Goal: Information Seeking & Learning: Find specific fact

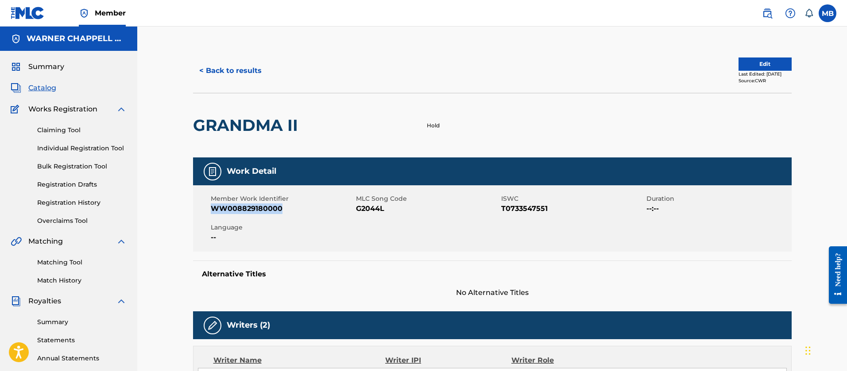
click at [41, 89] on span "Catalog" at bounding box center [42, 88] width 28 height 11
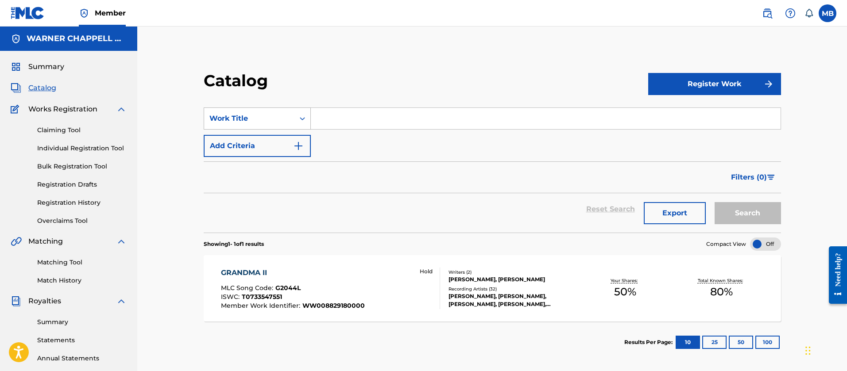
click at [289, 115] on div "Work Title" at bounding box center [249, 118] width 90 height 17
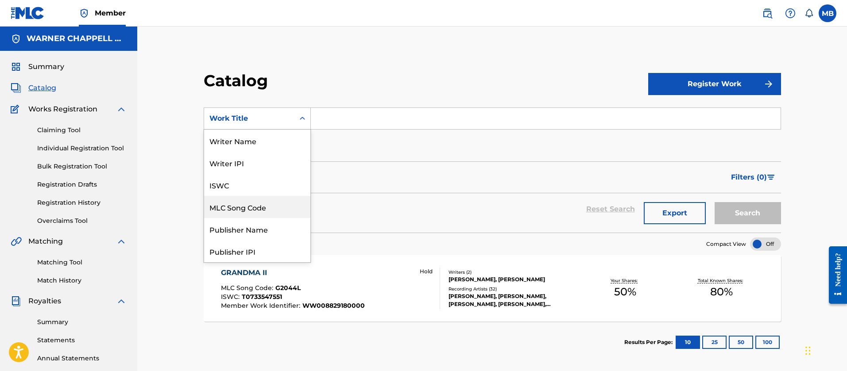
click at [254, 214] on div "MLC Song Code" at bounding box center [257, 207] width 106 height 22
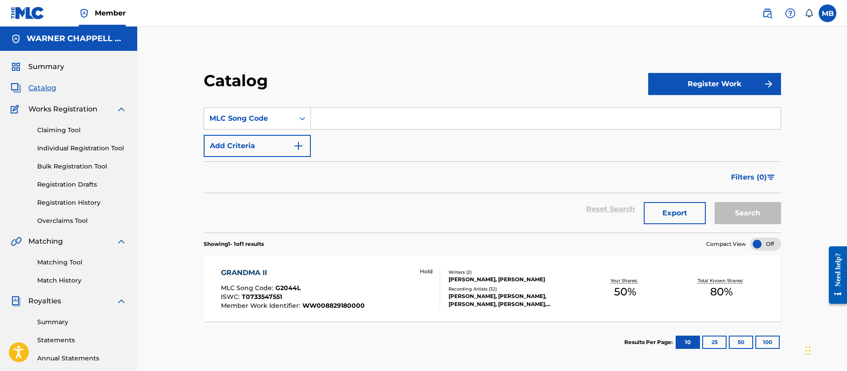
click at [357, 108] on div "Search Form" at bounding box center [546, 119] width 470 height 22
click at [356, 113] on input "Search Form" at bounding box center [546, 118] width 470 height 21
paste input "YC99DP"
click at [714, 202] on button "Search" at bounding box center [747, 213] width 66 height 22
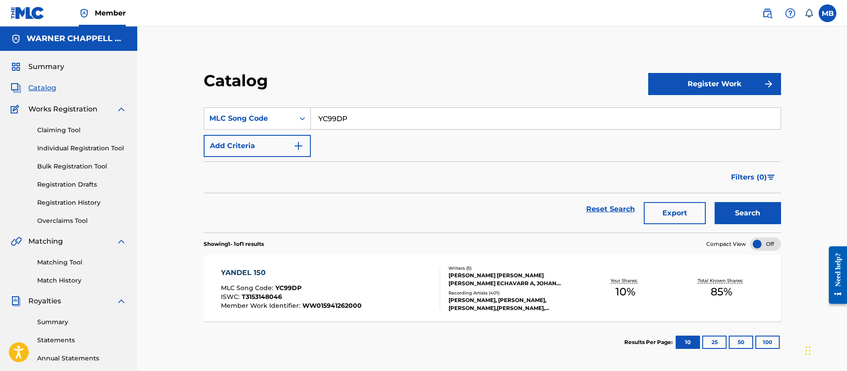
drag, startPoint x: 386, startPoint y: 108, endPoint x: 355, endPoint y: 117, distance: 32.9
click at [355, 117] on input "YC99DP" at bounding box center [546, 118] width 470 height 21
drag, startPoint x: 355, startPoint y: 117, endPoint x: 216, endPoint y: 117, distance: 139.4
click at [223, 117] on div "SearchWithCriteriaf00fcfc7-15d1-43fb-bd8e-704d1c11af89 MLC Song Code YC99DP" at bounding box center [492, 119] width 577 height 22
paste input "LA1H44"
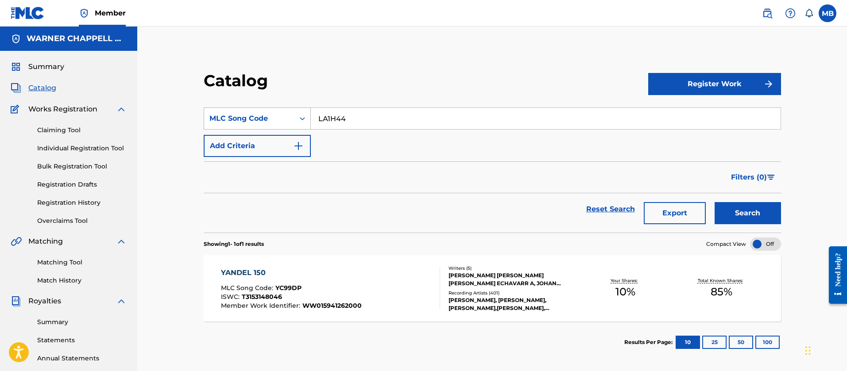
click at [714, 202] on button "Search" at bounding box center [747, 213] width 66 height 22
drag, startPoint x: 366, startPoint y: 125, endPoint x: 87, endPoint y: 82, distance: 282.5
click at [88, 83] on main "[PERSON_NAME] MUSIC INC Summary Catalog Works Registration Claiming Tool Indivi…" at bounding box center [423, 267] width 847 height 480
paste input "TVB6UW"
type input "TVB6UW"
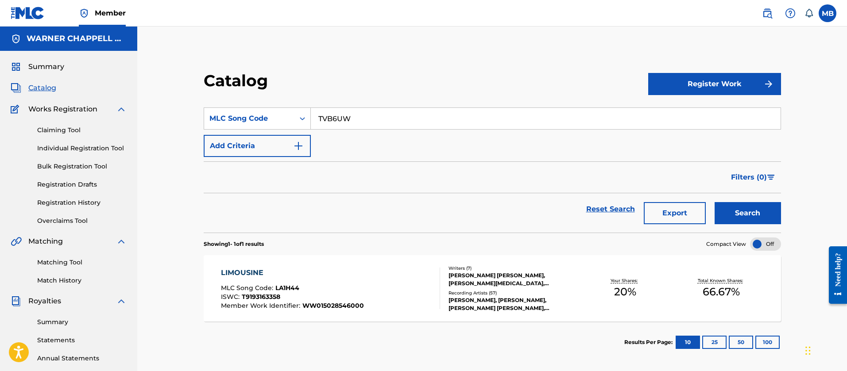
click at [714, 202] on button "Search" at bounding box center [747, 213] width 66 height 22
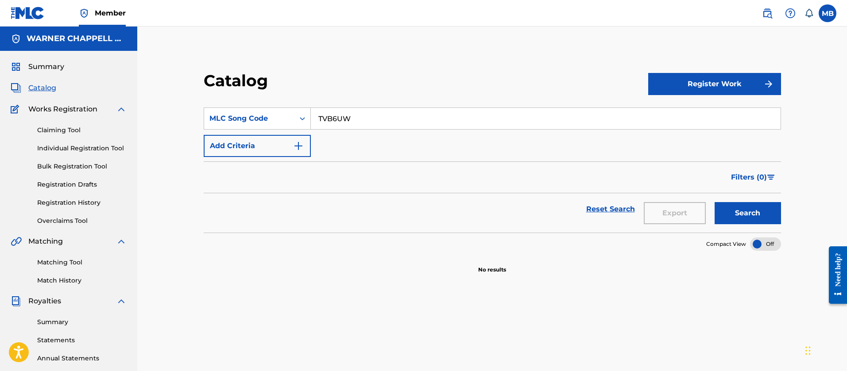
click at [757, 14] on div "MB MB Marshall Borden [EMAIL_ADDRESS][PERSON_NAME][DOMAIN_NAME] Notification Pr…" at bounding box center [794, 13] width 83 height 18
click at [763, 16] on img at bounding box center [767, 13] width 11 height 11
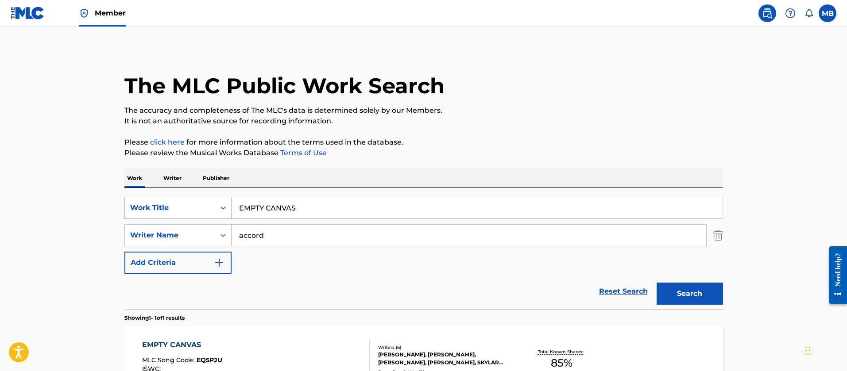
click at [201, 203] on div "Work Title" at bounding box center [170, 208] width 80 height 11
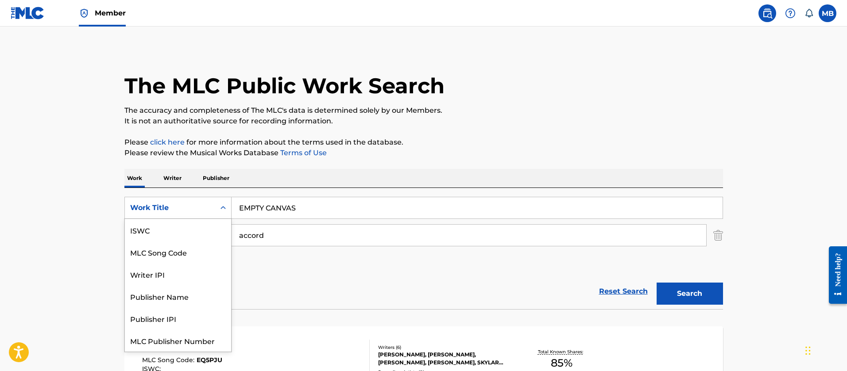
scroll to position [22, 0]
click at [189, 223] on div "MLC Song Code" at bounding box center [178, 230] width 106 height 22
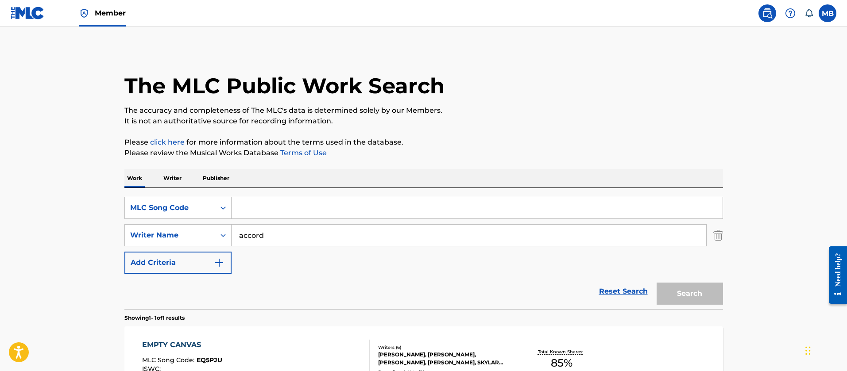
drag, startPoint x: 191, startPoint y: 223, endPoint x: 306, endPoint y: 209, distance: 116.3
click at [306, 209] on input "Search Form" at bounding box center [476, 207] width 491 height 21
paste input "TVB6UW"
type input "TVB6UW"
click at [656, 283] on button "Search" at bounding box center [689, 294] width 66 height 22
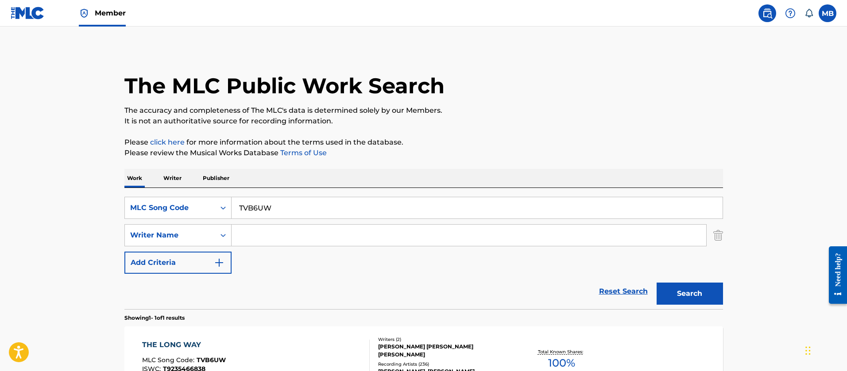
scroll to position [110, 0]
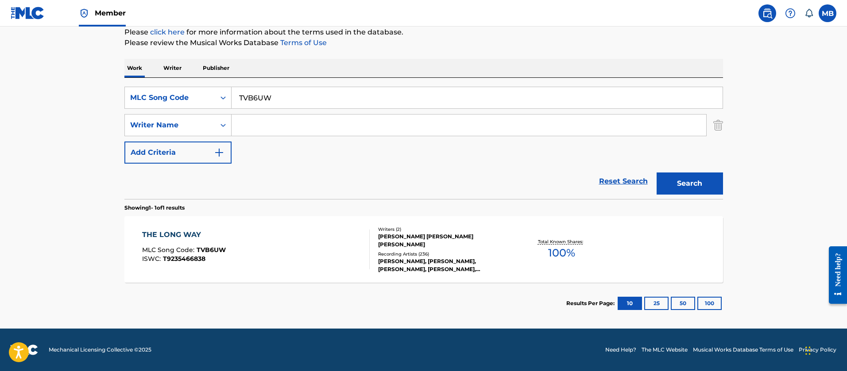
click at [319, 234] on div "THE LONG WAY MLC Song Code : TVB6UW ISWC : T9235466838" at bounding box center [256, 250] width 228 height 40
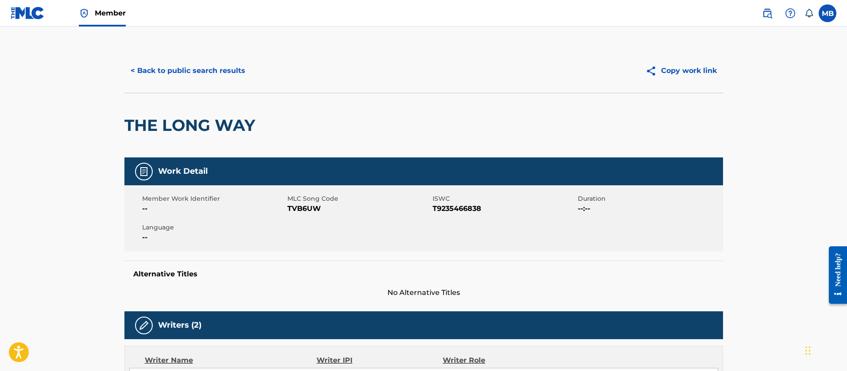
click at [174, 65] on button "< Back to public search results" at bounding box center [187, 71] width 127 height 22
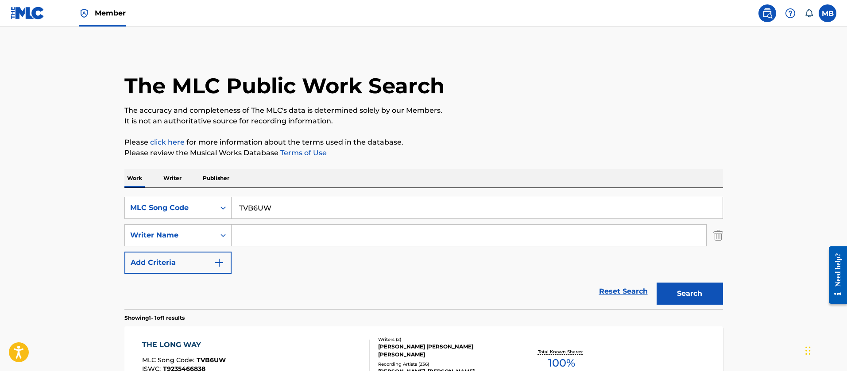
scroll to position [60, 0]
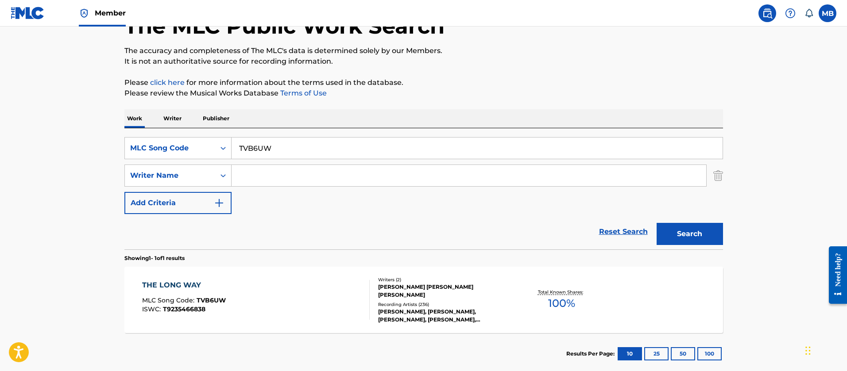
drag, startPoint x: 277, startPoint y: 144, endPoint x: 60, endPoint y: 128, distance: 217.4
click at [75, 134] on main "The MLC Public Work Search The accuracy and completeness of The MLC's data is d…" at bounding box center [423, 173] width 847 height 413
paste input "AD2BE7"
type input "AD2BE7"
click at [656, 223] on button "Search" at bounding box center [689, 234] width 66 height 22
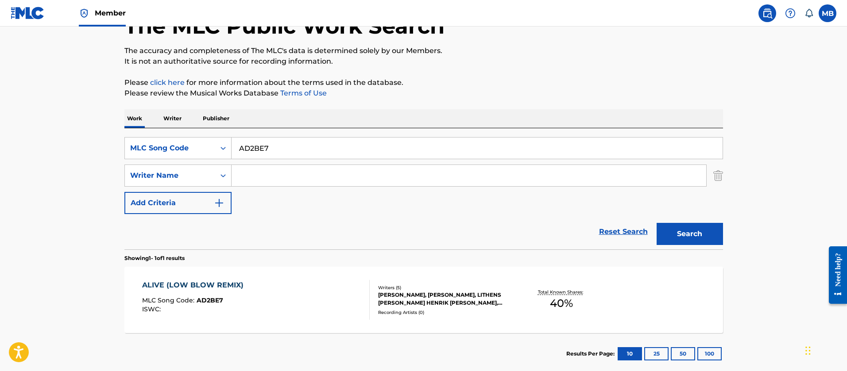
click at [275, 298] on div "ALIVE (LOW BLOW REMIX) MLC Song Code : AD2BE7 ISWC :" at bounding box center [256, 300] width 228 height 40
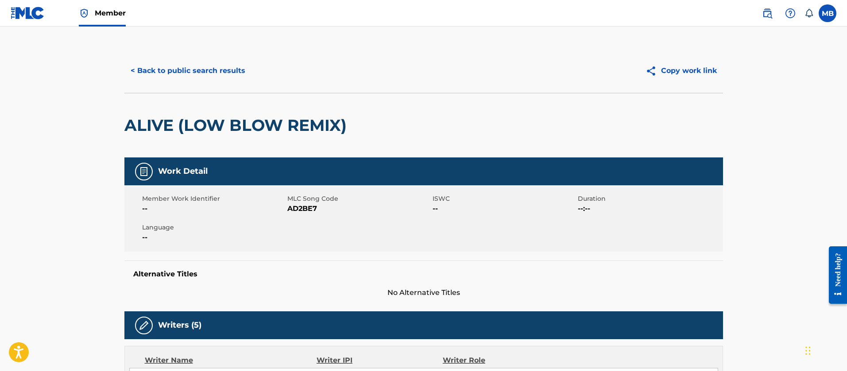
click at [162, 66] on button "< Back to public search results" at bounding box center [187, 71] width 127 height 22
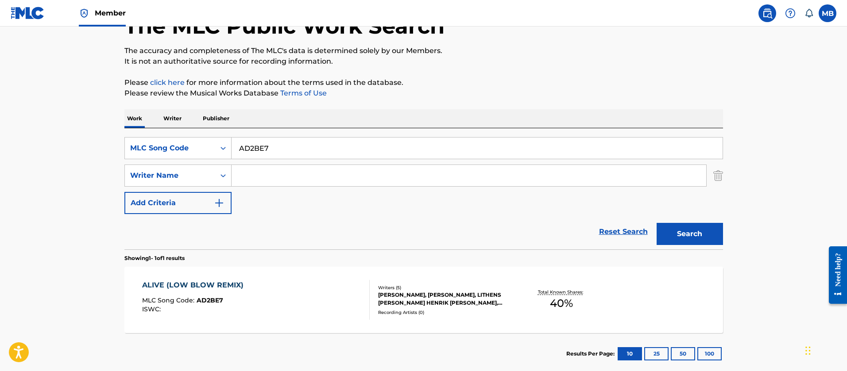
click at [94, 15] on link "Member" at bounding box center [102, 13] width 47 height 26
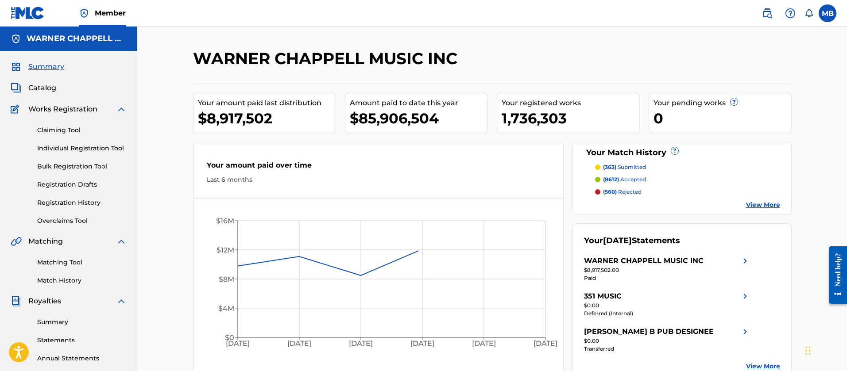
click at [41, 84] on span "Catalog" at bounding box center [42, 88] width 28 height 11
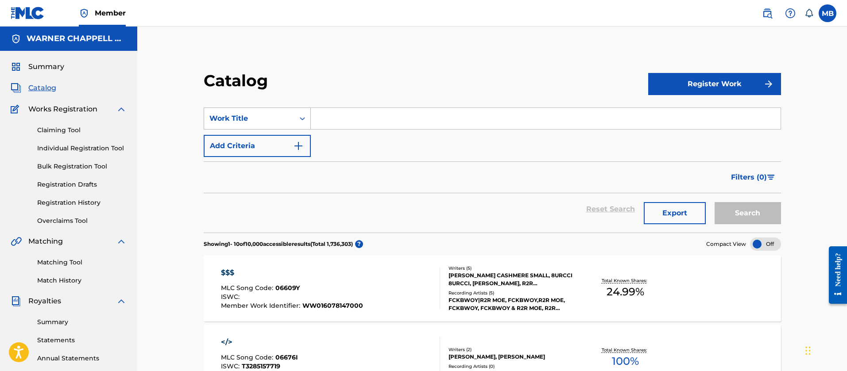
click at [243, 117] on div "Work Title" at bounding box center [249, 118] width 80 height 11
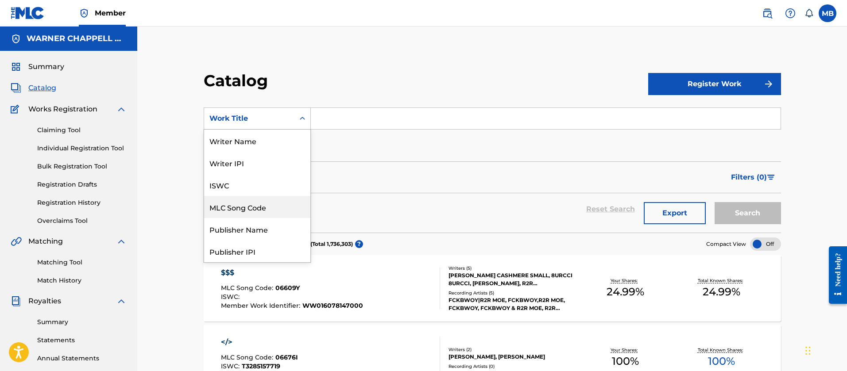
click at [240, 204] on div "MLC Song Code" at bounding box center [257, 207] width 106 height 22
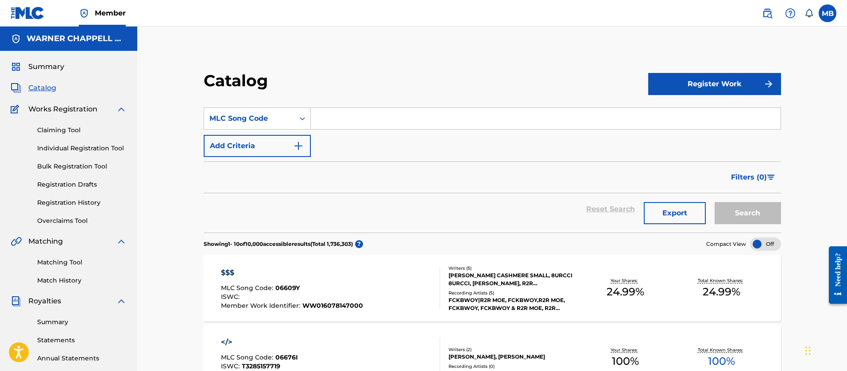
click at [341, 129] on input "Search Form" at bounding box center [546, 118] width 470 height 21
paste input "A78844"
click at [714, 202] on button "Search" at bounding box center [747, 213] width 66 height 22
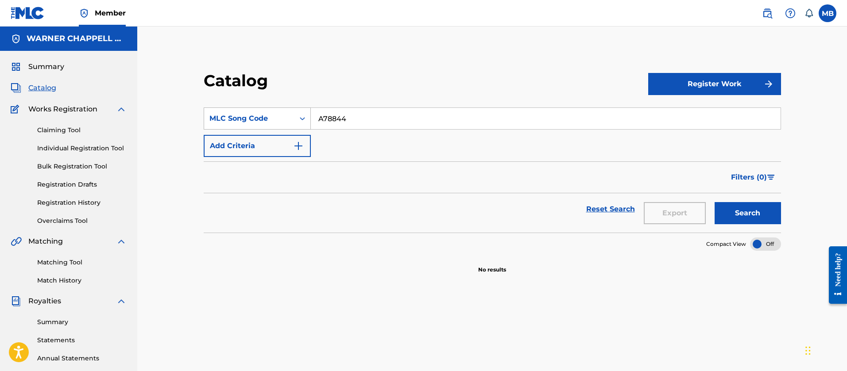
drag, startPoint x: 371, startPoint y: 127, endPoint x: 255, endPoint y: 123, distance: 116.9
click at [257, 123] on div "SearchWithCriteriaf9dcef6e-f53e-4a37-82ad-ebc0ba57a817 MLC Song Code A78844" at bounding box center [492, 119] width 577 height 22
paste input "TC860N"
click at [714, 202] on button "Search" at bounding box center [747, 213] width 66 height 22
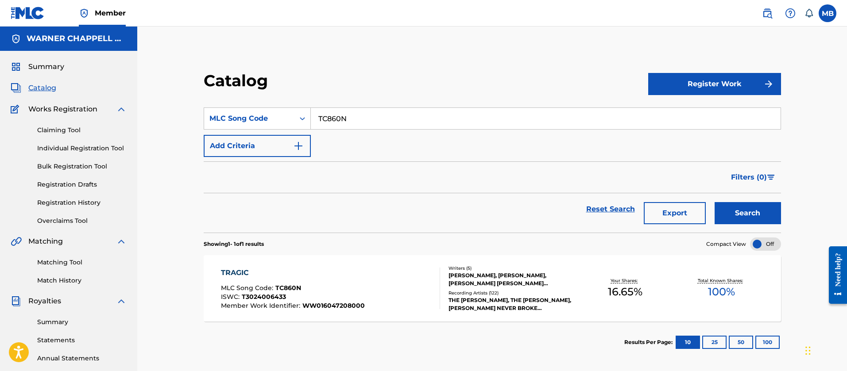
drag, startPoint x: 349, startPoint y: 123, endPoint x: 193, endPoint y: 86, distance: 160.3
click at [218, 100] on section "SearchWithCriteriaf9dcef6e-f53e-4a37-82ad-ebc0ba57a817 MLC Song Code TC860N Add…" at bounding box center [492, 165] width 577 height 136
paste input "DB02NZ"
click at [714, 202] on button "Search" at bounding box center [747, 213] width 66 height 22
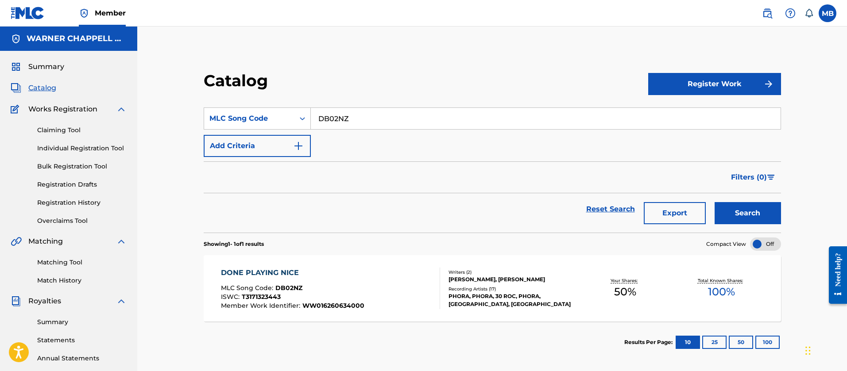
drag, startPoint x: 387, startPoint y: 112, endPoint x: 169, endPoint y: 86, distance: 219.8
click at [172, 87] on div "Catalog Register Work SearchWithCriteriaf9dcef6e-f53e-4a37-82ad-ebc0ba57a817 ML…" at bounding box center [492, 267] width 710 height 480
paste input "CC62QE"
click at [714, 202] on button "Search" at bounding box center [747, 213] width 66 height 22
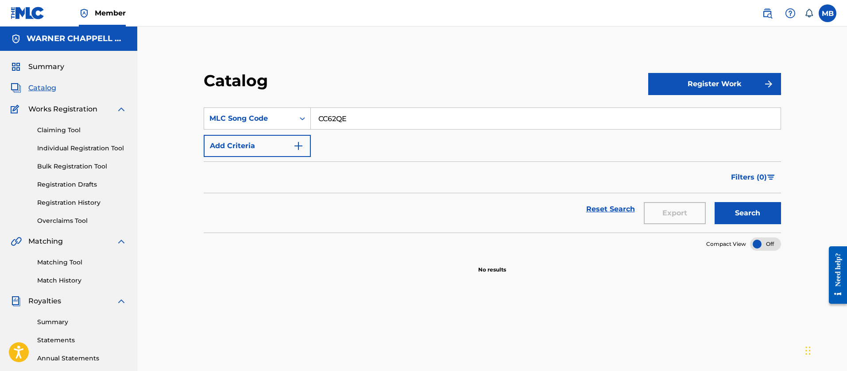
drag, startPoint x: 362, startPoint y: 109, endPoint x: 235, endPoint y: 102, distance: 126.4
click at [258, 111] on div "SearchWithCriteriaf9dcef6e-f53e-4a37-82ad-ebc0ba57a817 MLC Song Code CC62QE" at bounding box center [492, 119] width 577 height 22
paste input "TC94IO"
click at [714, 202] on button "Search" at bounding box center [747, 213] width 66 height 22
drag, startPoint x: 258, startPoint y: 115, endPoint x: 165, endPoint y: 85, distance: 98.3
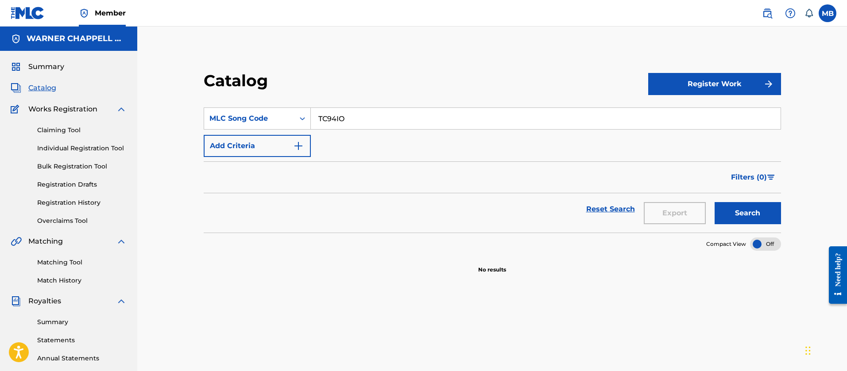
click at [208, 107] on section "SearchWithCriteriaf9dcef6e-f53e-4a37-82ad-ebc0ba57a817 MLC Song Code TC94IO Add…" at bounding box center [492, 165] width 577 height 136
paste input "LA06PU"
click at [714, 202] on button "Search" at bounding box center [747, 213] width 66 height 22
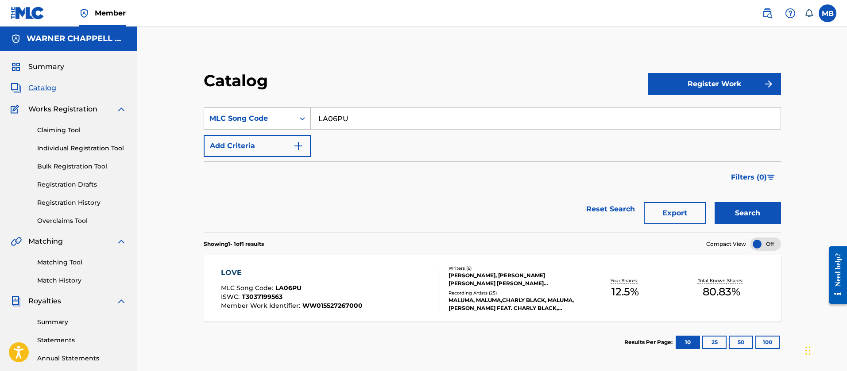
drag, startPoint x: 391, startPoint y: 120, endPoint x: 229, endPoint y: 119, distance: 162.0
click at [231, 120] on div "SearchWithCriteriaf9dcef6e-f53e-4a37-82ad-ebc0ba57a817 MLC Song Code LA06PU" at bounding box center [492, 119] width 577 height 22
paste input "R22800"
click at [714, 202] on button "Search" at bounding box center [747, 213] width 66 height 22
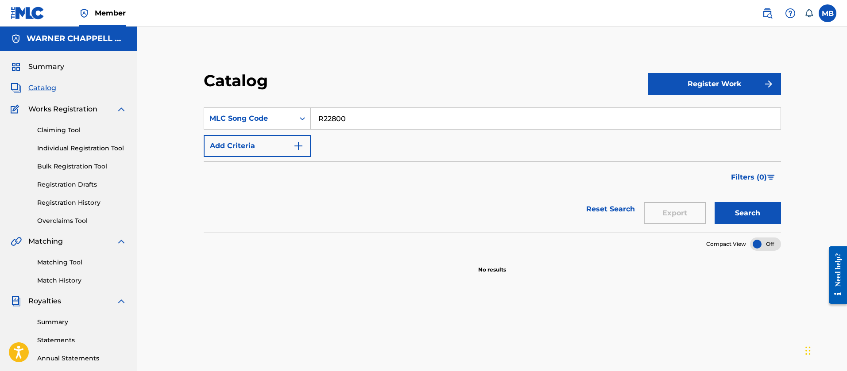
drag, startPoint x: 363, startPoint y: 124, endPoint x: 178, endPoint y: 100, distance: 186.6
click at [200, 111] on div "Catalog Register Work SearchWithCriteriaf9dcef6e-f53e-4a37-82ad-ebc0ba57a817 ML…" at bounding box center [492, 172] width 598 height 203
paste input "GF5H1V"
type input "GF5H1V"
click at [714, 202] on button "Search" at bounding box center [747, 213] width 66 height 22
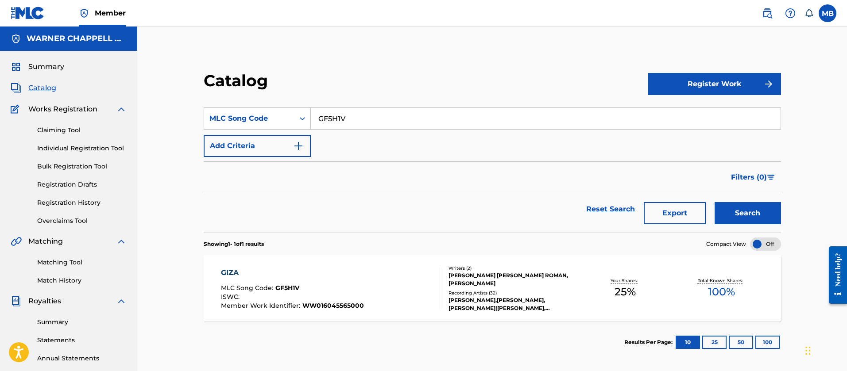
click at [399, 306] on div "GIZA MLC Song Code : GF5H1V ISWC : Member Work Identifier : WW016045565000" at bounding box center [331, 289] width 220 height 42
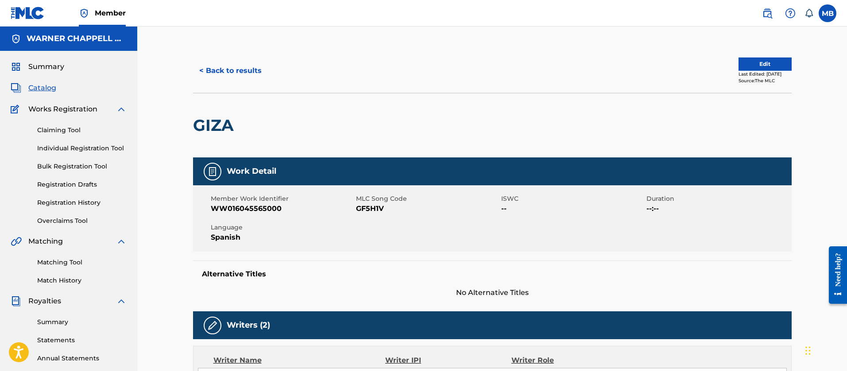
click at [235, 77] on button "< Back to results" at bounding box center [230, 71] width 75 height 22
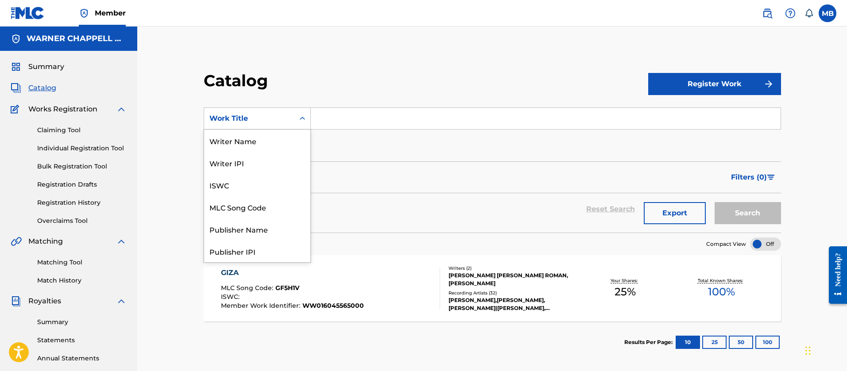
click at [303, 114] on icon "Search Form" at bounding box center [302, 118] width 9 height 9
click at [259, 212] on div "MLC Song Code" at bounding box center [257, 207] width 106 height 22
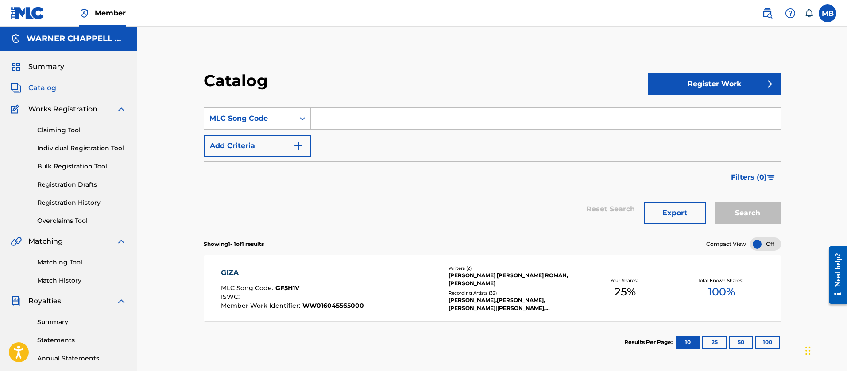
click at [366, 123] on input "Search Form" at bounding box center [546, 118] width 470 height 21
paste input "TC94IO"
click at [714, 202] on button "Search" at bounding box center [747, 213] width 66 height 22
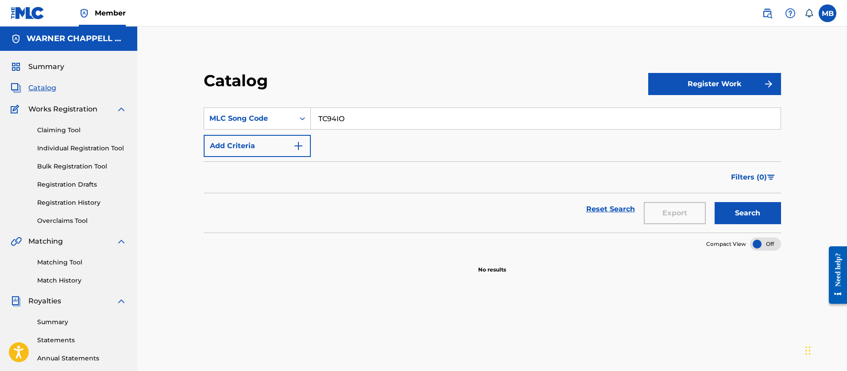
click at [369, 123] on input "TC94IO" at bounding box center [546, 118] width 470 height 21
drag, startPoint x: 285, startPoint y: 113, endPoint x: 143, endPoint y: 95, distance: 143.2
click at [170, 99] on div "Catalog Register Work SearchWithCriteria4cf167a2-f4b4-4369-a0e5-dff97d2d0ebe ML…" at bounding box center [492, 267] width 710 height 480
paste input "860N"
click at [714, 202] on button "Search" at bounding box center [747, 213] width 66 height 22
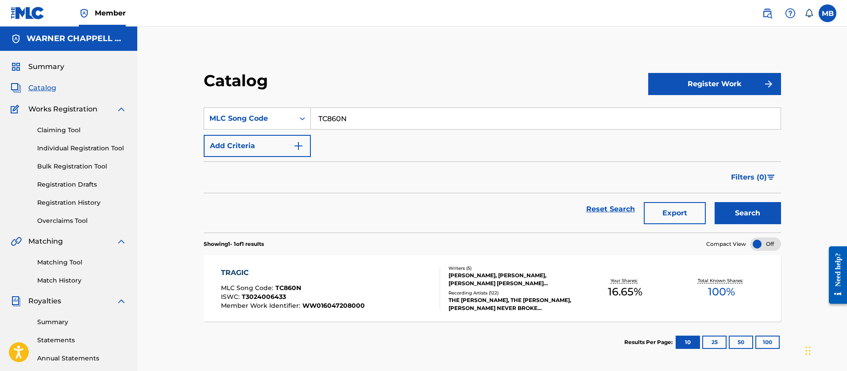
drag, startPoint x: 364, startPoint y: 112, endPoint x: 238, endPoint y: 105, distance: 125.9
click at [244, 108] on div "SearchWithCriteria4cf167a2-f4b4-4369-a0e5-dff97d2d0ebe MLC Song Code TC860N" at bounding box center [492, 119] width 577 height 22
paste input "R22800"
click at [714, 202] on button "Search" at bounding box center [747, 213] width 66 height 22
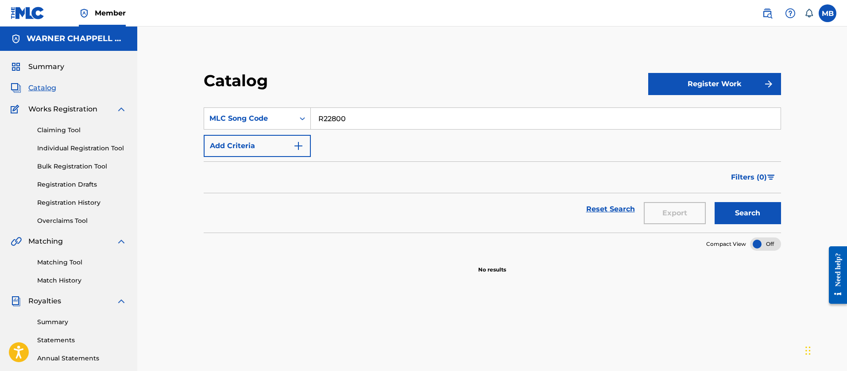
drag, startPoint x: 375, startPoint y: 119, endPoint x: 167, endPoint y: 90, distance: 210.5
click at [189, 107] on div "Catalog Register Work SearchWithCriteria4cf167a2-f4b4-4369-a0e5-dff97d2d0ebe ML…" at bounding box center [492, 278] width 620 height 458
paste input "DA1EPT"
click at [714, 202] on button "Search" at bounding box center [747, 213] width 66 height 22
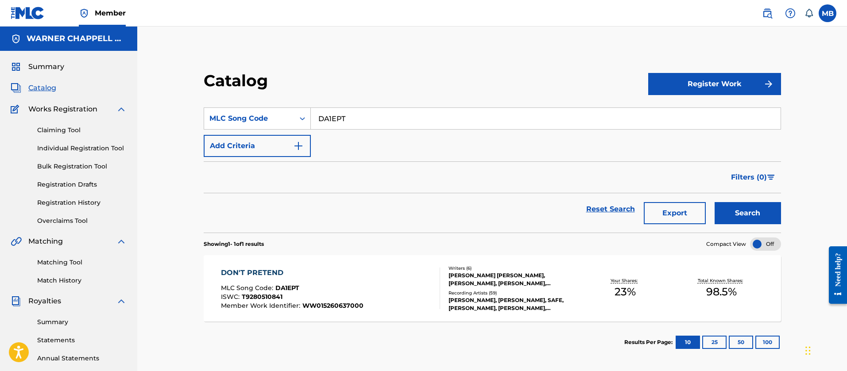
drag, startPoint x: 355, startPoint y: 115, endPoint x: 124, endPoint y: 74, distance: 234.1
click at [147, 93] on div "Catalog Register Work SearchWithCriteria4cf167a2-f4b4-4369-a0e5-dff97d2d0ebe ML…" at bounding box center [492, 267] width 710 height 480
paste input "SVDRZD"
click at [714, 202] on button "Search" at bounding box center [747, 213] width 66 height 22
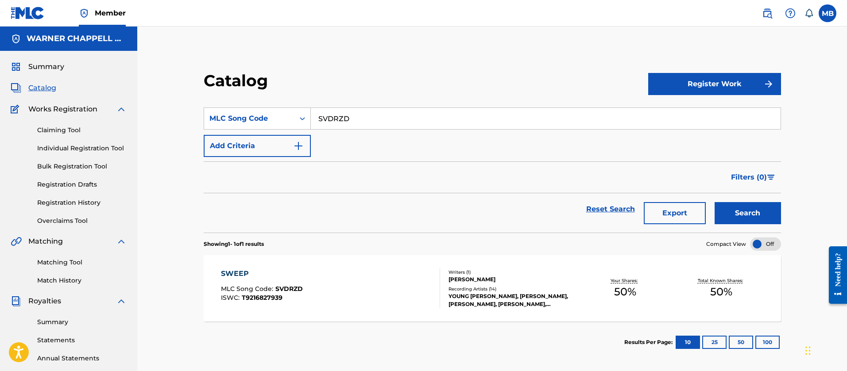
drag, startPoint x: 360, startPoint y: 119, endPoint x: 135, endPoint y: 67, distance: 231.2
click at [191, 88] on div "Catalog Register Work SearchWithCriteria4cf167a2-f4b4-4369-a0e5-dff97d2d0ebe ML…" at bounding box center [492, 278] width 620 height 458
paste input "R3062L"
click at [714, 202] on button "Search" at bounding box center [747, 213] width 66 height 22
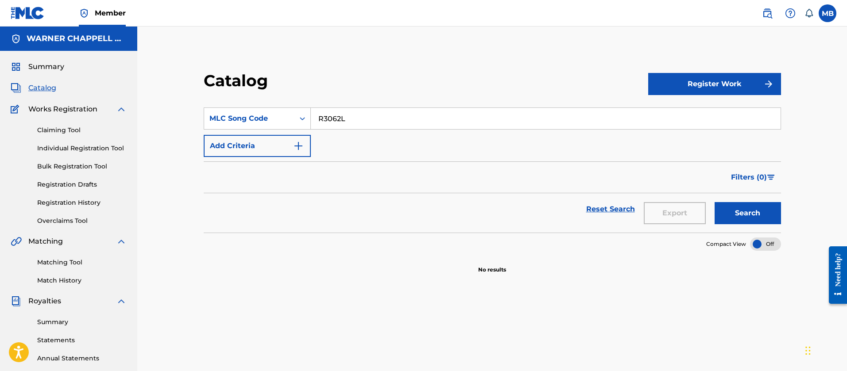
drag, startPoint x: 351, startPoint y: 116, endPoint x: 201, endPoint y: 89, distance: 153.0
click at [247, 108] on div "SearchWithCriteria4cf167a2-f4b4-4369-a0e5-dff97d2d0ebe MLC Song Code R3062L" at bounding box center [492, 119] width 577 height 22
paste input "L3916W"
click at [714, 202] on button "Search" at bounding box center [747, 213] width 66 height 22
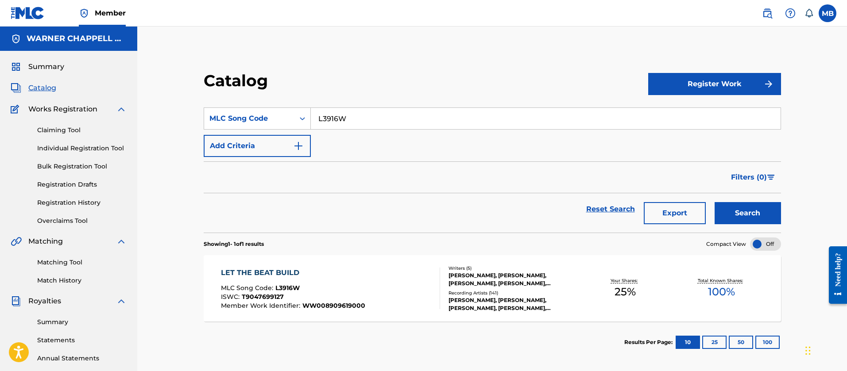
drag, startPoint x: 373, startPoint y: 124, endPoint x: 119, endPoint y: 66, distance: 260.6
click at [138, 77] on div "Catalog Register Work SearchWithCriteria4cf167a2-f4b4-4369-a0e5-dff97d2d0ebe ML…" at bounding box center [492, 267] width 710 height 480
paste input "CV7WRL"
click at [714, 202] on button "Search" at bounding box center [747, 213] width 66 height 22
drag, startPoint x: 295, startPoint y: 110, endPoint x: 245, endPoint y: 90, distance: 53.3
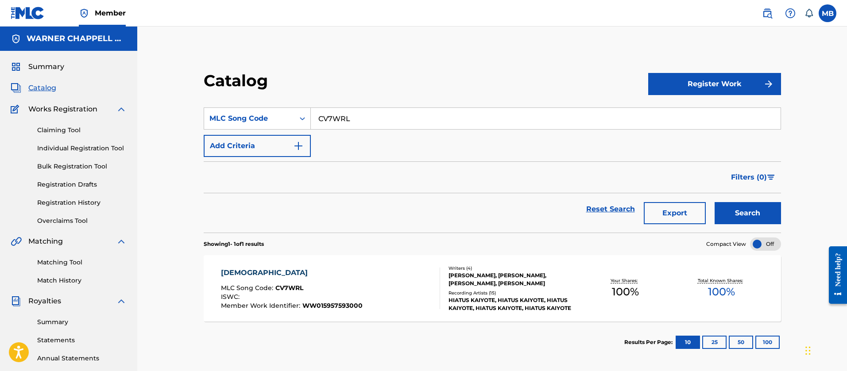
click at [270, 104] on section "SearchWithCriteria4cf167a2-f4b4-4369-a0e5-dff97d2d0ebe MLC Song Code CV7WRL Add…" at bounding box center [492, 165] width 577 height 136
paste input "OV9RZA"
click at [714, 202] on button "Search" at bounding box center [747, 213] width 66 height 22
drag, startPoint x: 376, startPoint y: 117, endPoint x: 206, endPoint y: 85, distance: 172.7
click at [227, 100] on section "SearchWithCriteria4cf167a2-f4b4-4369-a0e5-dff97d2d0ebe MLC Song Code OV9RZA Add…" at bounding box center [492, 165] width 577 height 136
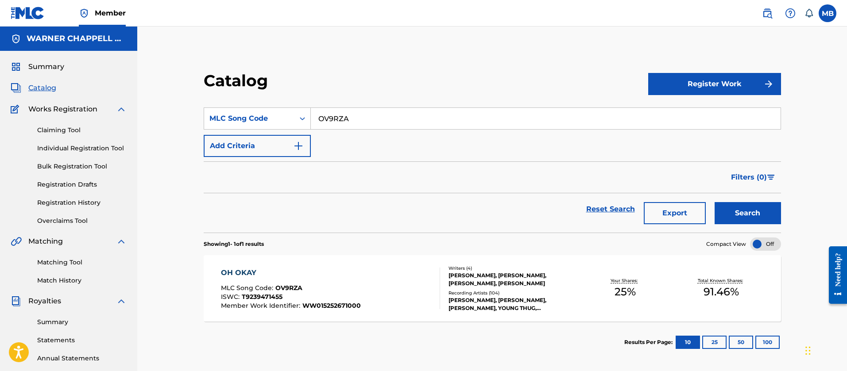
paste input "DB20C6"
click at [714, 202] on button "Search" at bounding box center [747, 213] width 66 height 22
drag, startPoint x: 377, startPoint y: 111, endPoint x: 201, endPoint y: 90, distance: 176.5
click at [231, 104] on section "SearchWithCriteria4cf167a2-f4b4-4369-a0e5-dff97d2d0ebe MLC Song Code DB20C6 Add…" at bounding box center [492, 165] width 577 height 136
paste input "PF22YK"
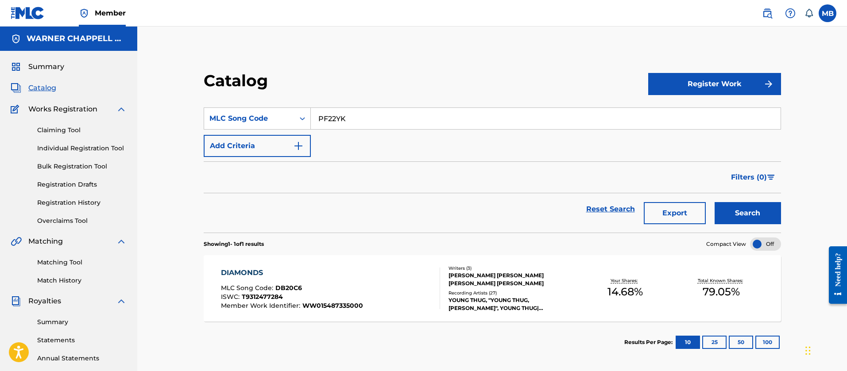
click at [714, 202] on button "Search" at bounding box center [747, 213] width 66 height 22
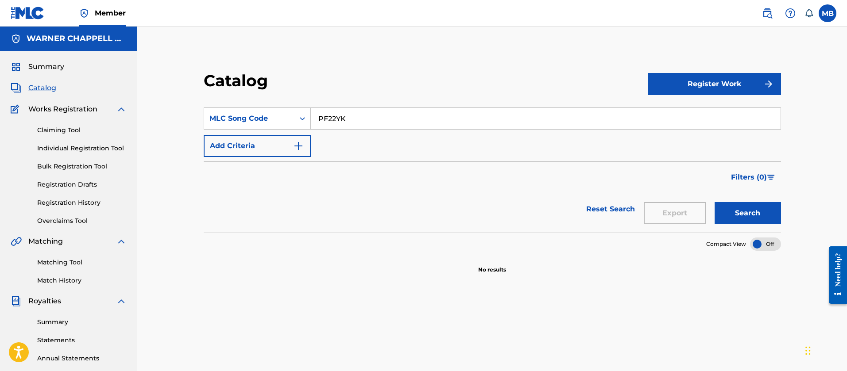
drag, startPoint x: 374, startPoint y: 117, endPoint x: 177, endPoint y: 99, distance: 197.8
click at [205, 112] on div "SearchWithCriteria4cf167a2-f4b4-4369-a0e5-dff97d2d0ebe MLC Song Code PF22YK" at bounding box center [492, 119] width 577 height 22
paste input "CA7XFQ"
click at [714, 202] on button "Search" at bounding box center [747, 213] width 66 height 22
drag, startPoint x: 373, startPoint y: 116, endPoint x: 229, endPoint y: 77, distance: 148.9
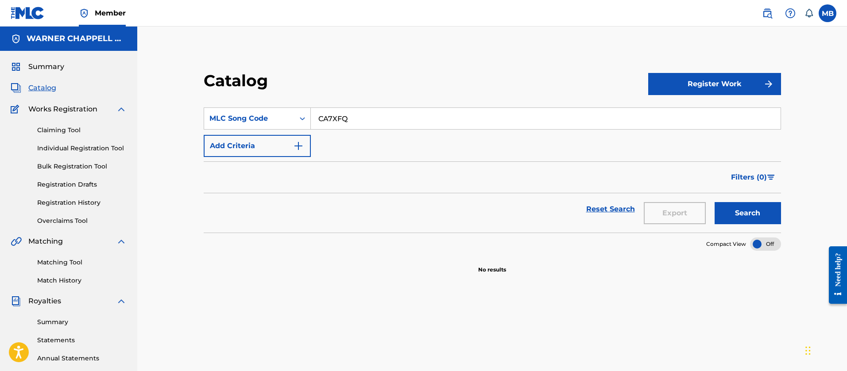
click at [270, 102] on section "SearchWithCriteria4cf167a2-f4b4-4369-a0e5-dff97d2d0ebe MLC Song Code CA7XFQ Add…" at bounding box center [492, 165] width 577 height 136
paste input "LT0PCB"
click at [714, 202] on button "Search" at bounding box center [747, 213] width 66 height 22
drag, startPoint x: 367, startPoint y: 113, endPoint x: 162, endPoint y: 110, distance: 205.0
click at [175, 111] on div "Catalog Register Work SearchWithCriteria4cf167a2-f4b4-4369-a0e5-dff97d2d0ebe ML…" at bounding box center [492, 267] width 710 height 480
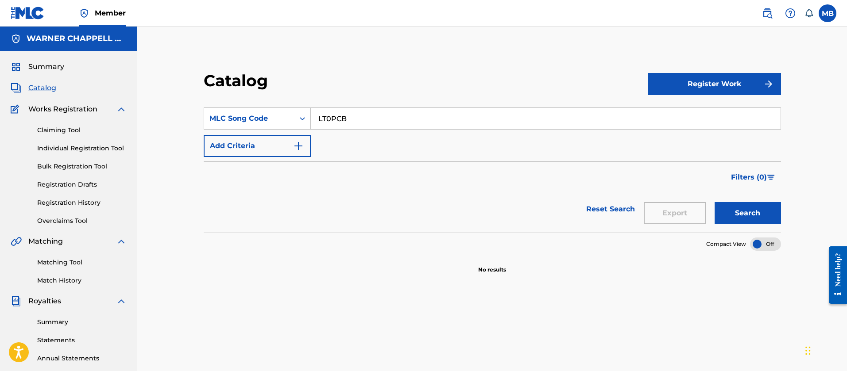
paste input "SA4F6J/SD3Y8D"
click at [714, 202] on button "Search" at bounding box center [747, 213] width 66 height 22
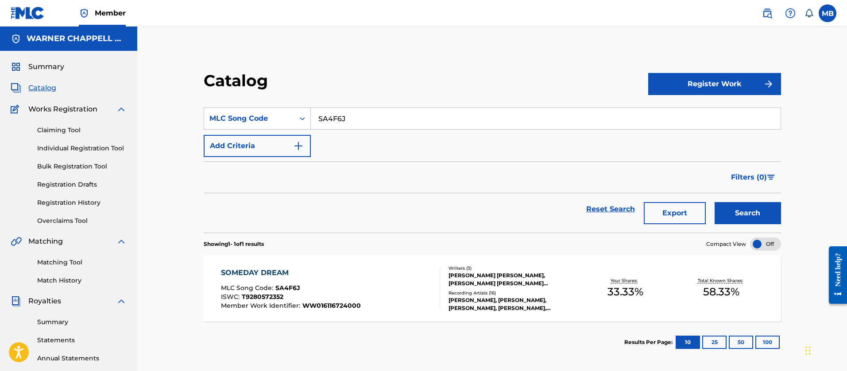
drag, startPoint x: 384, startPoint y: 122, endPoint x: 102, endPoint y: 87, distance: 284.5
click at [103, 89] on main "[PERSON_NAME] MUSIC INC Summary Catalog Works Registration Claiming Tool Indivi…" at bounding box center [423, 267] width 847 height 480
paste input "/SD3Y8D"
type input "SD3Y8D"
click at [714, 202] on button "Search" at bounding box center [747, 213] width 66 height 22
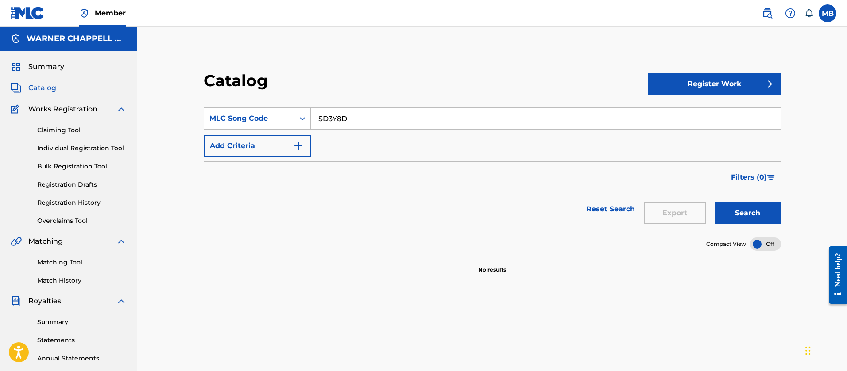
click at [764, 15] on img at bounding box center [767, 13] width 11 height 11
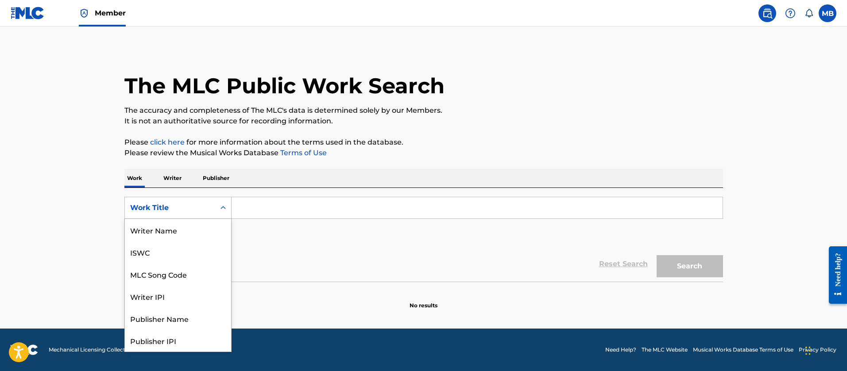
click at [190, 204] on div "Work Title" at bounding box center [170, 208] width 80 height 11
click at [181, 236] on div "MLC Song Code" at bounding box center [178, 230] width 106 height 22
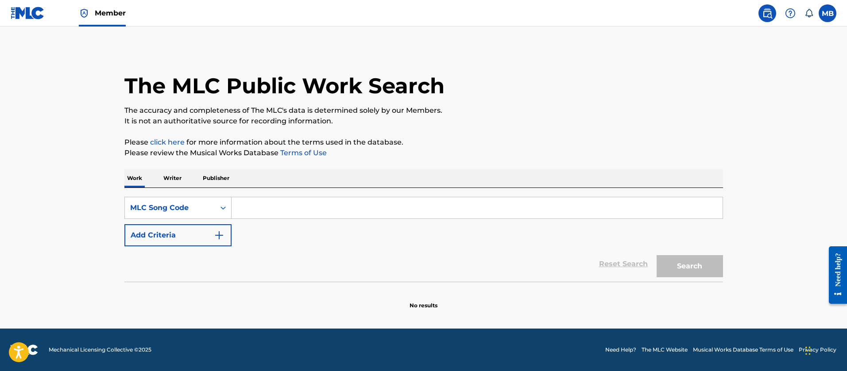
click at [305, 202] on input "Search Form" at bounding box center [476, 207] width 491 height 21
paste input "SA4F6J/SD3Y8D"
click at [656, 255] on button "Search" at bounding box center [689, 266] width 66 height 22
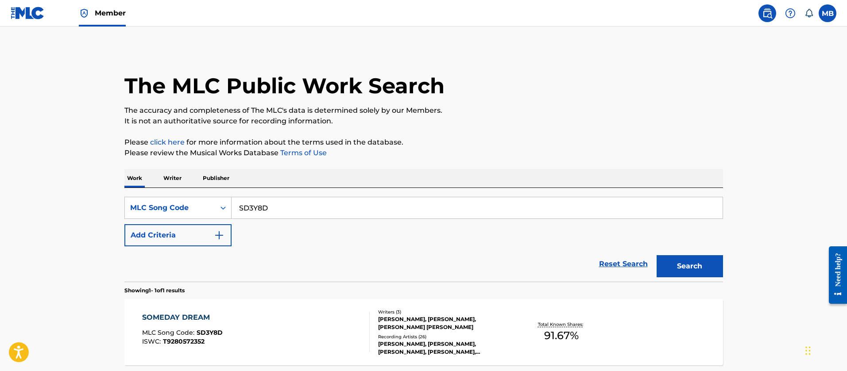
drag, startPoint x: 271, startPoint y: 202, endPoint x: 155, endPoint y: 179, distance: 118.3
click at [151, 185] on div "Work Writer Publisher SearchWithCriteria5c6bb828-8f89-4a47-bbdb-526d998f0b40 ML…" at bounding box center [423, 288] width 598 height 238
paste input "PJ0RB4/PN1AXM"
click at [656, 255] on button "Search" at bounding box center [689, 266] width 66 height 22
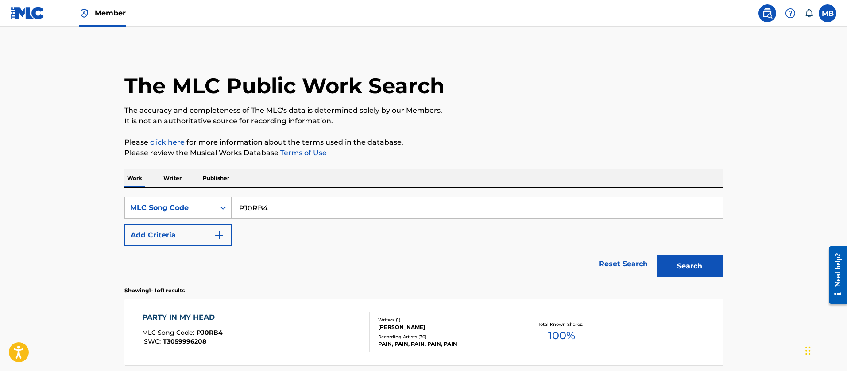
drag, startPoint x: 348, startPoint y: 209, endPoint x: 77, endPoint y: 185, distance: 272.0
click at [77, 185] on main "The MLC Public Work Search The accuracy and completeness of The MLC's data is d…" at bounding box center [423, 219] width 847 height 385
paste input "/PN1AXM"
type input "PN1AXM"
click at [656, 255] on button "Search" at bounding box center [689, 266] width 66 height 22
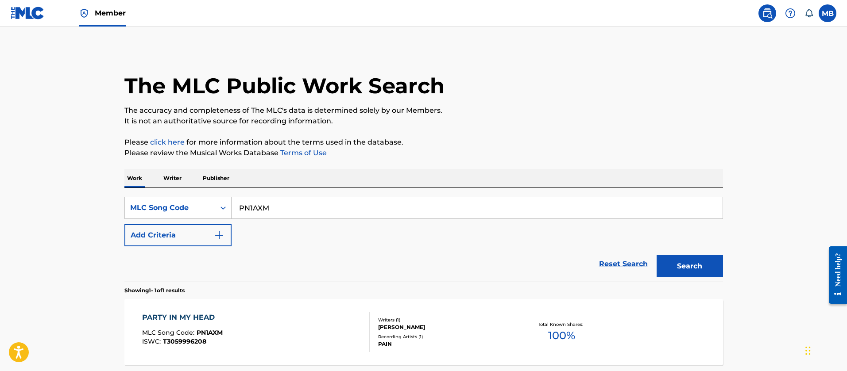
click at [92, 18] on link "Member" at bounding box center [102, 13] width 47 height 26
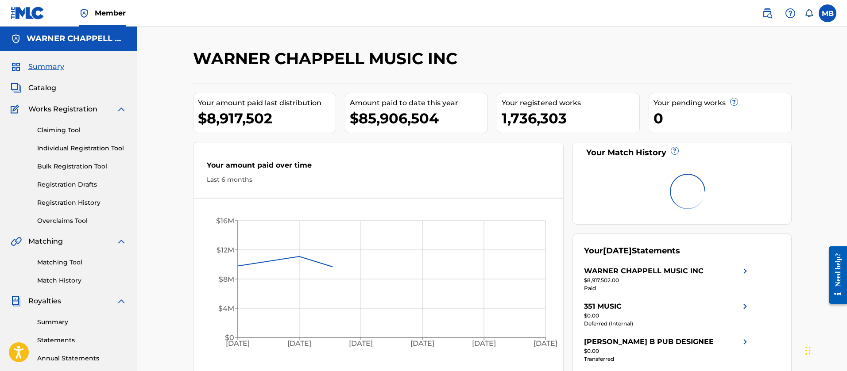
click at [44, 90] on span "Catalog" at bounding box center [42, 88] width 28 height 11
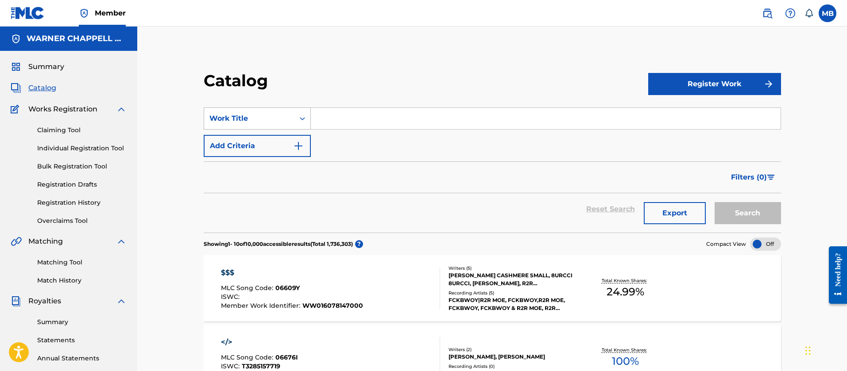
click at [266, 129] on div "Work Title" at bounding box center [257, 119] width 107 height 22
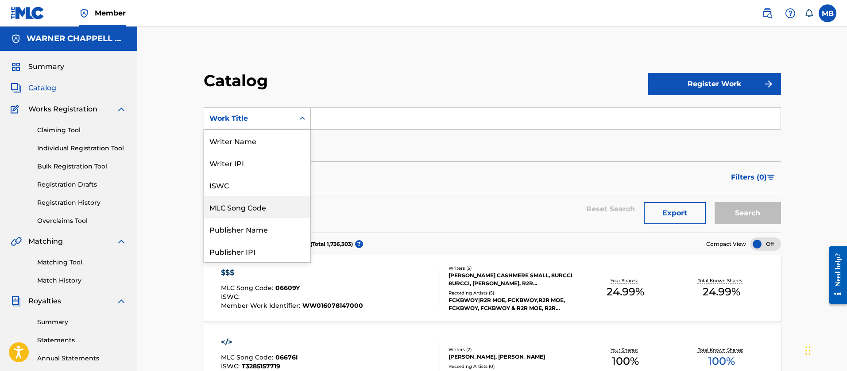
click at [235, 201] on div "MLC Song Code" at bounding box center [257, 207] width 106 height 22
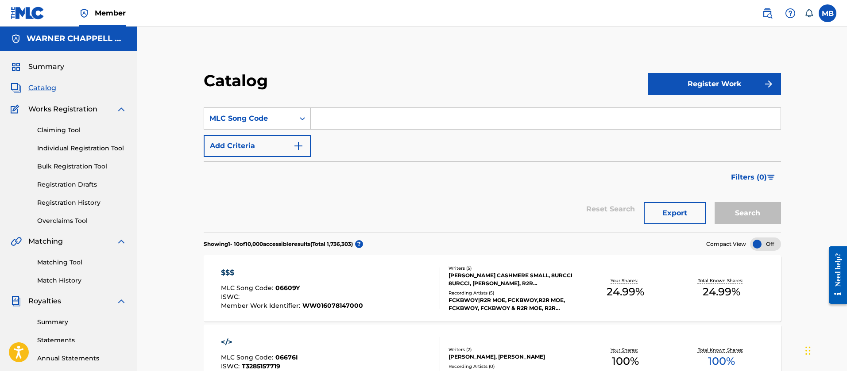
click at [347, 121] on input "Search Form" at bounding box center [546, 118] width 470 height 21
paste input "TD3GQL"
click at [714, 202] on button "Search" at bounding box center [747, 213] width 66 height 22
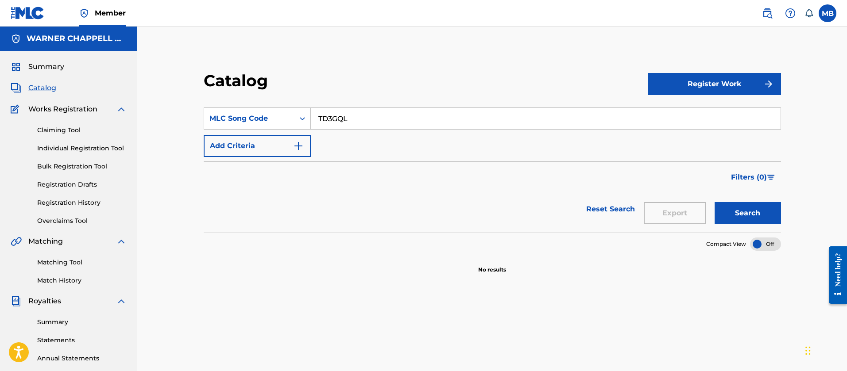
drag, startPoint x: 382, startPoint y: 108, endPoint x: 258, endPoint y: 95, distance: 124.6
click at [272, 100] on section "SearchWithCriteriaa07e87b1-b8aa-432a-b9a2-fcf8e47db416 MLC Song Code TD3GQL Add…" at bounding box center [492, 165] width 577 height 136
paste input "FV81OS/F29523"
click at [714, 202] on button "Search" at bounding box center [747, 213] width 66 height 22
drag, startPoint x: 360, startPoint y: 114, endPoint x: 180, endPoint y: 57, distance: 188.6
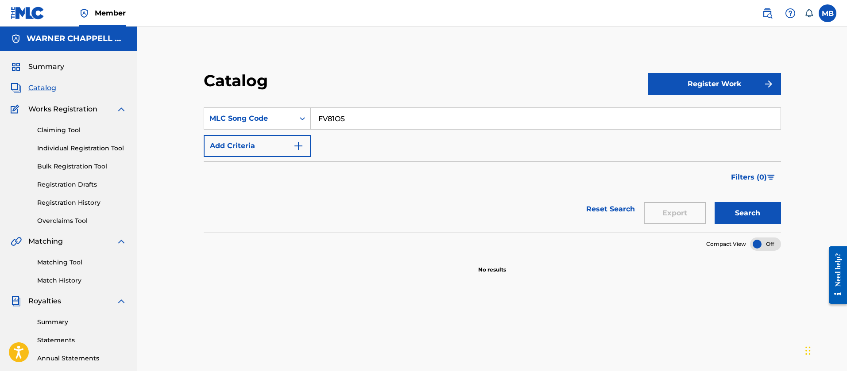
click at [204, 73] on div "Catalog Register Work SearchWithCriteriaa07e87b1-b8aa-432a-b9a2-fcf8e47db416 ML…" at bounding box center [492, 172] width 598 height 203
paste input "EC1O5V"
click at [714, 202] on button "Search" at bounding box center [747, 213] width 66 height 22
drag, startPoint x: 344, startPoint y: 125, endPoint x: 233, endPoint y: 101, distance: 114.0
click at [247, 106] on section "SearchWithCriteriaa07e87b1-b8aa-432a-b9a2-fcf8e47db416 MLC Song Code EC1O5V Add…" at bounding box center [492, 165] width 577 height 136
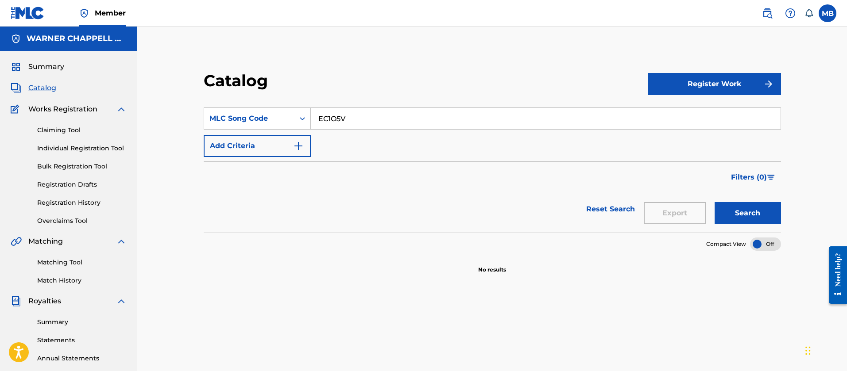
paste input "JB8UTM"
click at [714, 202] on button "Search" at bounding box center [747, 213] width 66 height 22
drag, startPoint x: 360, startPoint y: 117, endPoint x: 112, endPoint y: 70, distance: 252.7
click at [136, 82] on main "[PERSON_NAME] MUSIC INC Summary Catalog Works Registration Claiming Tool Indivi…" at bounding box center [423, 267] width 847 height 480
paste input "HC0LFL/HB5Y88"
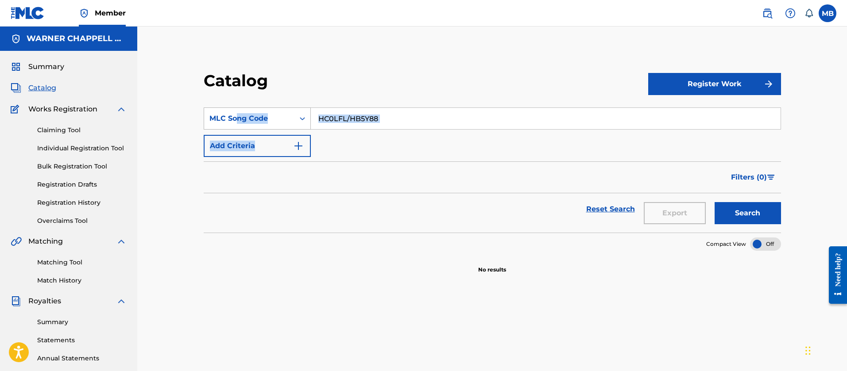
drag, startPoint x: 345, startPoint y: 131, endPoint x: 234, endPoint y: 126, distance: 111.6
click at [234, 126] on div "SearchWithCriteriaa07e87b1-b8aa-432a-b9a2-fcf8e47db416 MLC Song Code HC0LFL/HB5…" at bounding box center [492, 133] width 577 height 50
click at [331, 118] on input "HC0LFL/HB5Y88" at bounding box center [546, 118] width 470 height 21
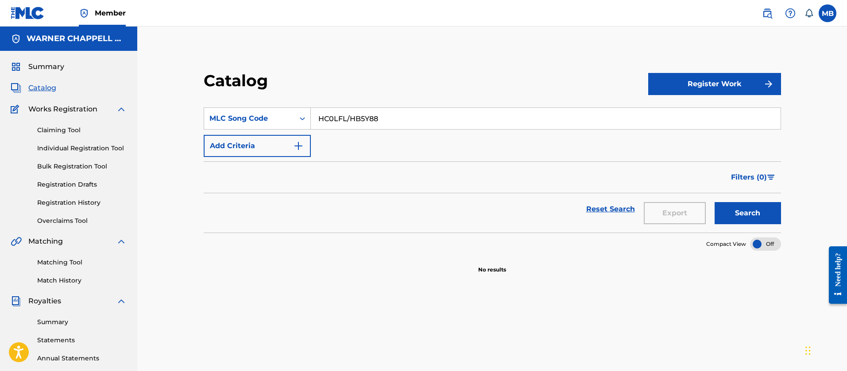
paste input "LVA074"
click at [714, 202] on button "Search" at bounding box center [747, 213] width 66 height 22
drag, startPoint x: 368, startPoint y: 120, endPoint x: 226, endPoint y: 87, distance: 145.7
click at [245, 100] on section "SearchWithCriteriaa07e87b1-b8aa-432a-b9a2-fcf8e47db416 MLC Song Code LVA074 Add…" at bounding box center [492, 165] width 577 height 136
paste input "QB291X"
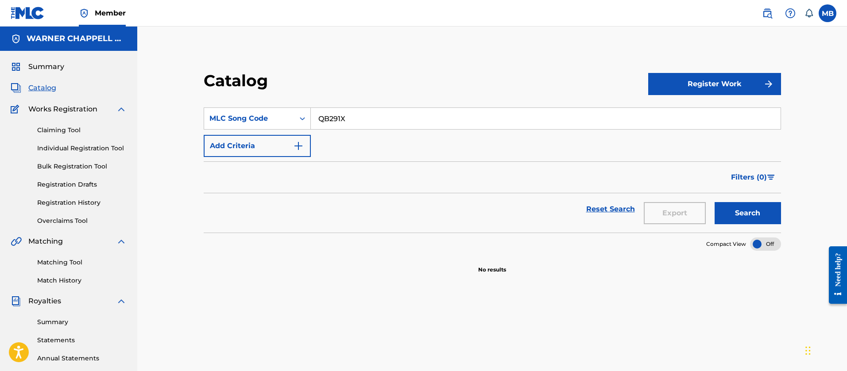
click at [714, 202] on button "Search" at bounding box center [747, 213] width 66 height 22
drag, startPoint x: 355, startPoint y: 117, endPoint x: 170, endPoint y: 96, distance: 185.3
click at [216, 109] on div "SearchWithCriteriaa07e87b1-b8aa-432a-b9a2-fcf8e47db416 MLC Song Code QB291X" at bounding box center [492, 119] width 577 height 22
paste input "N11833"
click at [714, 202] on button "Search" at bounding box center [747, 213] width 66 height 22
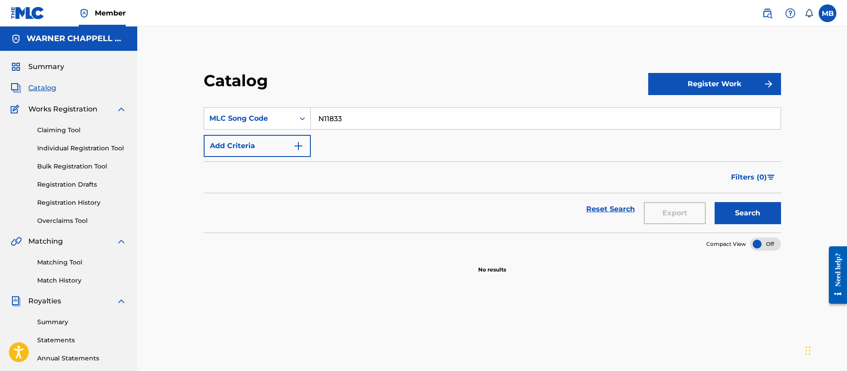
drag, startPoint x: 359, startPoint y: 120, endPoint x: 168, endPoint y: 96, distance: 193.2
click at [178, 100] on div "Catalog Register Work SearchWithCriteriaa07e87b1-b8aa-432a-b9a2-fcf8e47db416 ML…" at bounding box center [492, 267] width 710 height 480
paste input "DC11DC"
click at [714, 202] on button "Search" at bounding box center [747, 213] width 66 height 22
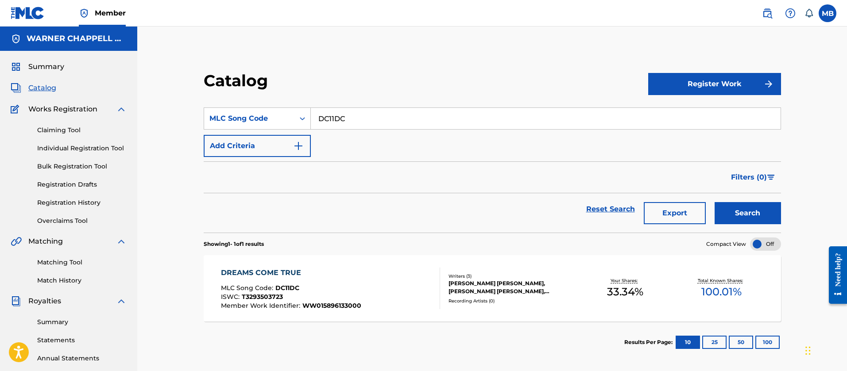
drag, startPoint x: 368, startPoint y: 125, endPoint x: 161, endPoint y: 90, distance: 209.6
click at [205, 107] on section "SearchWithCriteriaa07e87b1-b8aa-432a-b9a2-fcf8e47db416 MLC Song Code DC11DC Add…" at bounding box center [492, 165] width 577 height 136
paste input "H73324"
click at [714, 202] on button "Search" at bounding box center [747, 213] width 66 height 22
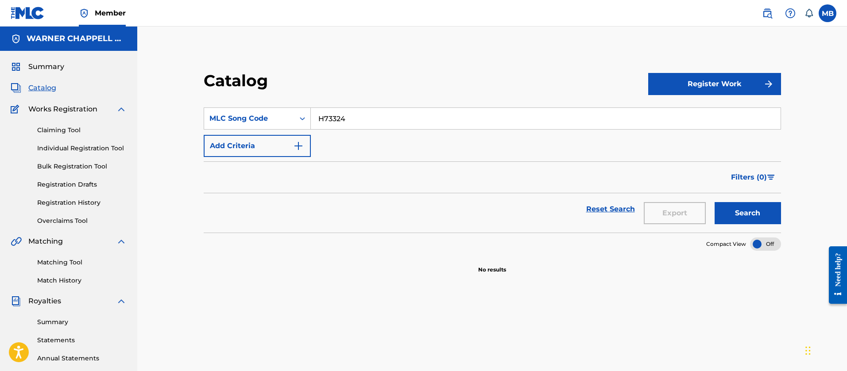
drag, startPoint x: 383, startPoint y: 114, endPoint x: 170, endPoint y: 89, distance: 214.0
click at [190, 101] on div "Catalog Register Work SearchWithCriteriaa07e87b1-b8aa-432a-b9a2-fcf8e47db416 ML…" at bounding box center [492, 278] width 620 height 458
paste input "QB0PFA"
click at [714, 202] on button "Search" at bounding box center [747, 213] width 66 height 22
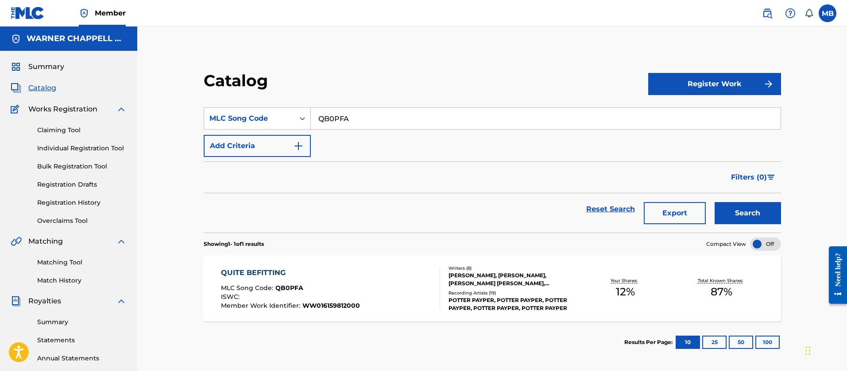
click at [324, 116] on input "QB0PFA" at bounding box center [546, 118] width 470 height 21
paste input "Z9340C"
click at [714, 202] on button "Search" at bounding box center [747, 213] width 66 height 22
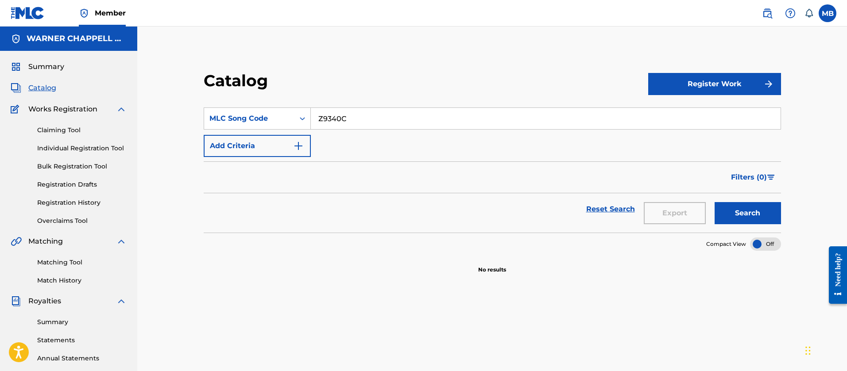
drag, startPoint x: 372, startPoint y: 131, endPoint x: 358, endPoint y: 128, distance: 14.5
click at [359, 130] on div "SearchWithCriteriaa07e87b1-b8aa-432a-b9a2-fcf8e47db416 MLC Song Code Z9340C Add…" at bounding box center [492, 133] width 577 height 50
drag, startPoint x: 363, startPoint y: 122, endPoint x: 209, endPoint y: 81, distance: 158.5
click at [219, 85] on div "Catalog Register Work SearchWithCriteriaa07e87b1-b8aa-432a-b9a2-fcf8e47db416 ML…" at bounding box center [492, 172] width 598 height 203
paste input "5240G"
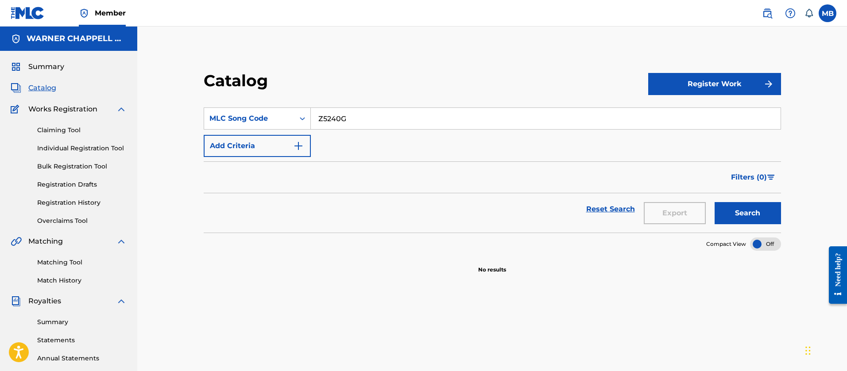
click at [714, 202] on button "Search" at bounding box center [747, 213] width 66 height 22
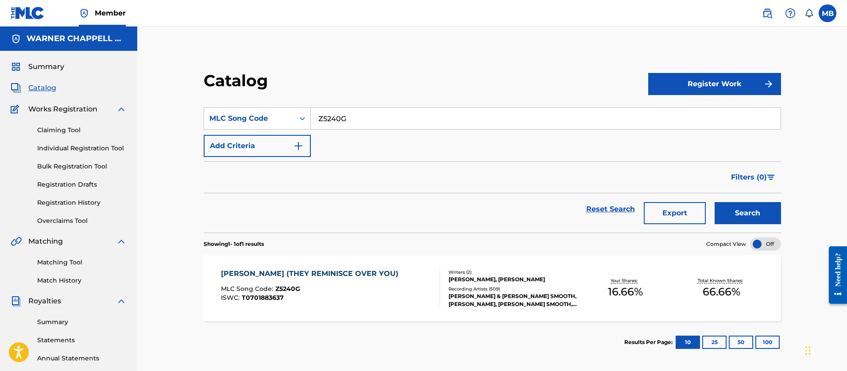
drag, startPoint x: 358, startPoint y: 113, endPoint x: 221, endPoint y: 106, distance: 137.0
click at [242, 109] on div "SearchWithCriteriaa07e87b1-b8aa-432a-b9a2-fcf8e47db416 MLC Song Code Z5240G" at bounding box center [492, 119] width 577 height 22
paste input "6152P"
click at [714, 202] on button "Search" at bounding box center [747, 213] width 66 height 22
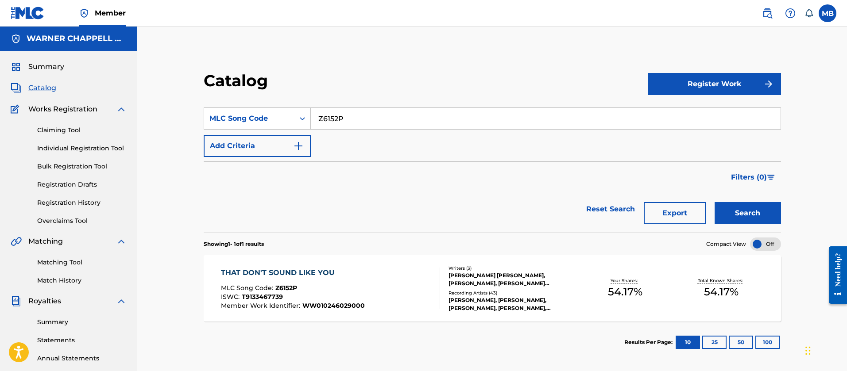
drag, startPoint x: 378, startPoint y: 108, endPoint x: 193, endPoint y: 114, distance: 185.1
click at [194, 114] on div "Catalog Register Work SearchWithCriteriaa07e87b1-b8aa-432a-b9a2-fcf8e47db416 ML…" at bounding box center [492, 217] width 598 height 293
paste input "ID1Q62"
click at [714, 202] on button "Search" at bounding box center [747, 213] width 66 height 22
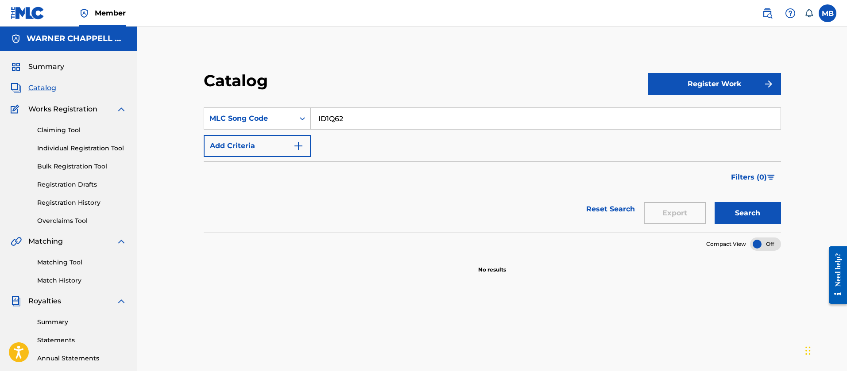
drag, startPoint x: 231, startPoint y: 116, endPoint x: 161, endPoint y: 93, distance: 73.8
click at [172, 103] on div "Catalog Register Work SearchWithCriteriaa07e87b1-b8aa-432a-b9a2-fcf8e47db416 ML…" at bounding box center [492, 267] width 710 height 480
paste input "BV7K6C"
click at [714, 202] on button "Search" at bounding box center [747, 213] width 66 height 22
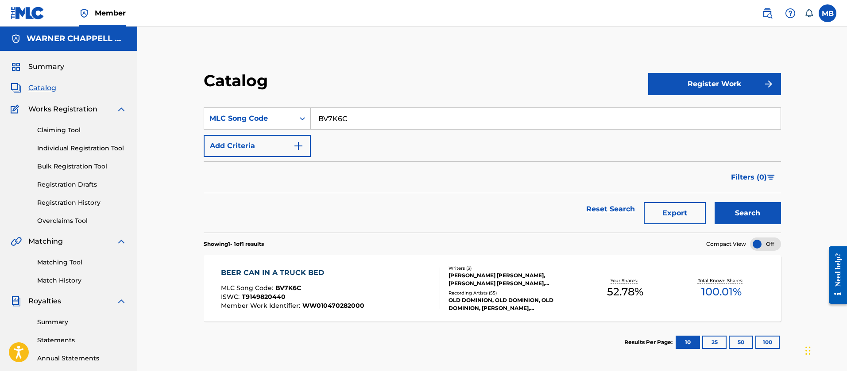
drag, startPoint x: 358, startPoint y: 114, endPoint x: 201, endPoint y: 107, distance: 157.3
click at [230, 114] on div "SearchWithCriteriaa07e87b1-b8aa-432a-b9a2-fcf8e47db416 MLC Song Code BV7K6C" at bounding box center [492, 119] width 577 height 22
paste input "S15561"
click at [714, 202] on button "Search" at bounding box center [747, 213] width 66 height 22
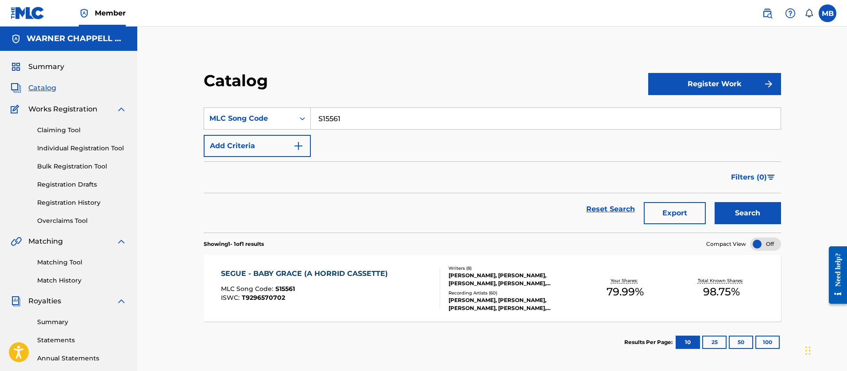
drag, startPoint x: 367, startPoint y: 123, endPoint x: 180, endPoint y: 73, distance: 193.5
click at [240, 101] on section "SearchWithCriteriaa07e87b1-b8aa-432a-b9a2-fcf8e47db416 MLC Song Code S15561 Add…" at bounding box center [492, 165] width 577 height 136
paste input "DC9MCQ"
click at [714, 202] on button "Search" at bounding box center [747, 213] width 66 height 22
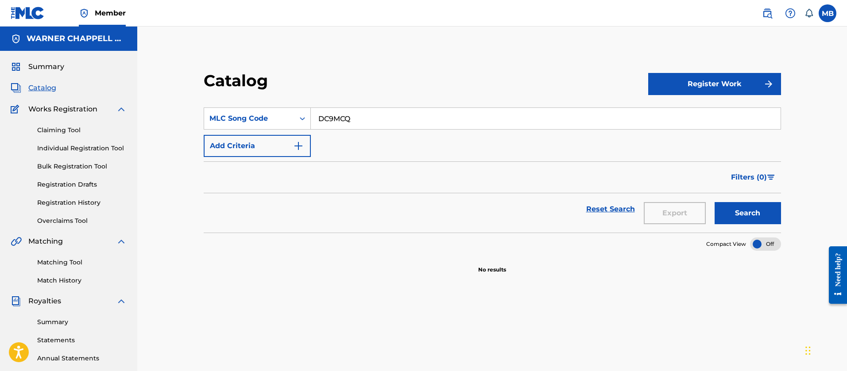
drag, startPoint x: 219, startPoint y: 104, endPoint x: 158, endPoint y: 95, distance: 60.8
click at [187, 99] on div "Catalog Register Work SearchWithCriteriaa07e87b1-b8aa-432a-b9a2-fcf8e47db416 ML…" at bounding box center [492, 278] width 620 height 458
paste input "SI7PR4"
click at [714, 202] on button "Search" at bounding box center [747, 213] width 66 height 22
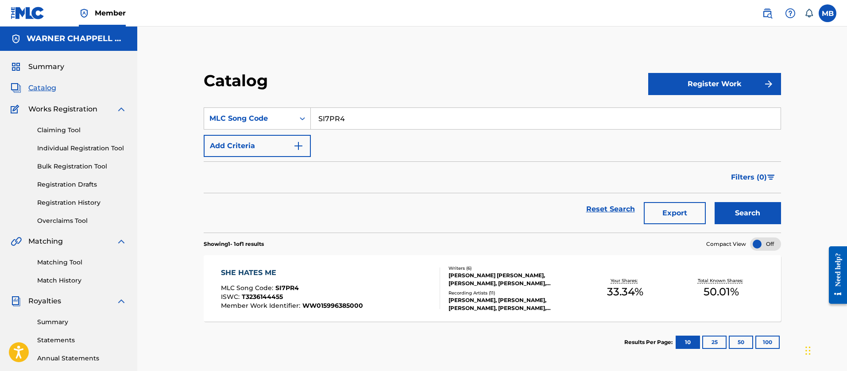
drag, startPoint x: 272, startPoint y: 113, endPoint x: 207, endPoint y: 94, distance: 67.9
click at [220, 105] on section "SearchWithCriteriaa07e87b1-b8aa-432a-b9a2-fcf8e47db416 MLC Song Code SI7PR4 Add…" at bounding box center [492, 165] width 577 height 136
paste input "DB20C6"
click at [714, 202] on button "Search" at bounding box center [747, 213] width 66 height 22
drag, startPoint x: 292, startPoint y: 114, endPoint x: 192, endPoint y: 88, distance: 103.0
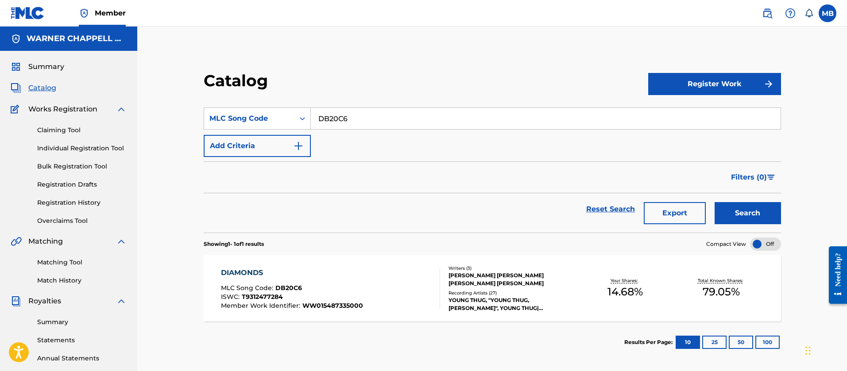
click at [208, 96] on div "Catalog Register Work SearchWithCriteriaa07e87b1-b8aa-432a-b9a2-fcf8e47db416 ML…" at bounding box center [492, 217] width 598 height 293
paste input "S02293"
click at [714, 202] on button "Search" at bounding box center [747, 213] width 66 height 22
click at [336, 124] on input "S02293" at bounding box center [546, 118] width 470 height 21
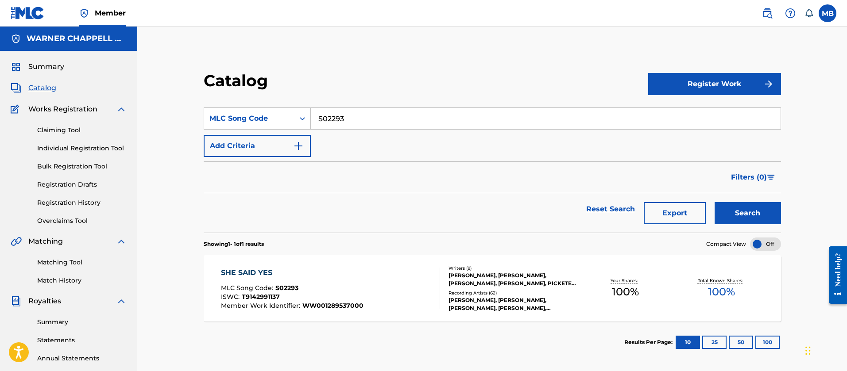
paste input "9557"
type input "S09557"
click at [714, 202] on button "Search" at bounding box center [747, 213] width 66 height 22
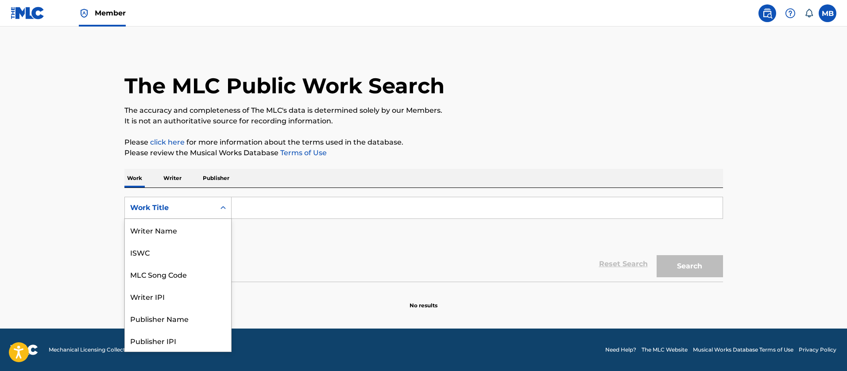
click at [162, 214] on div "Work Title" at bounding box center [170, 208] width 90 height 17
click at [170, 229] on div "MLC Song Code" at bounding box center [178, 230] width 106 height 22
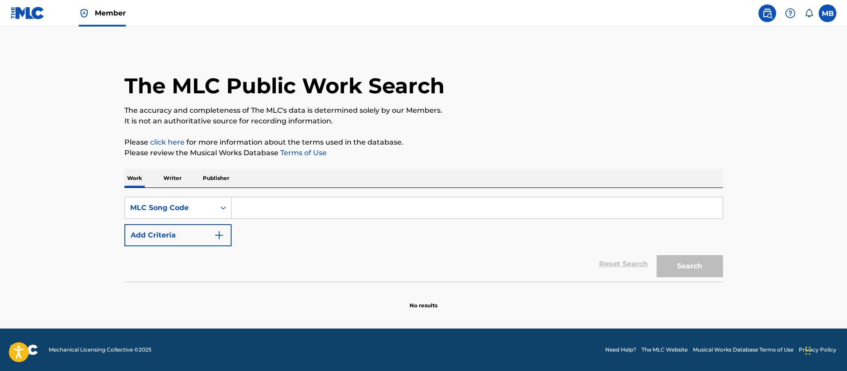
click at [296, 216] on input "Search Form" at bounding box center [476, 207] width 491 height 21
paste input "FV81OS/F29523"
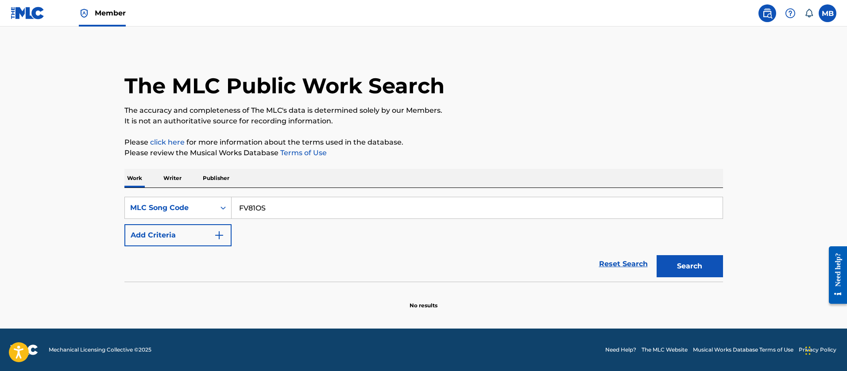
click at [656, 255] on button "Search" at bounding box center [689, 266] width 66 height 22
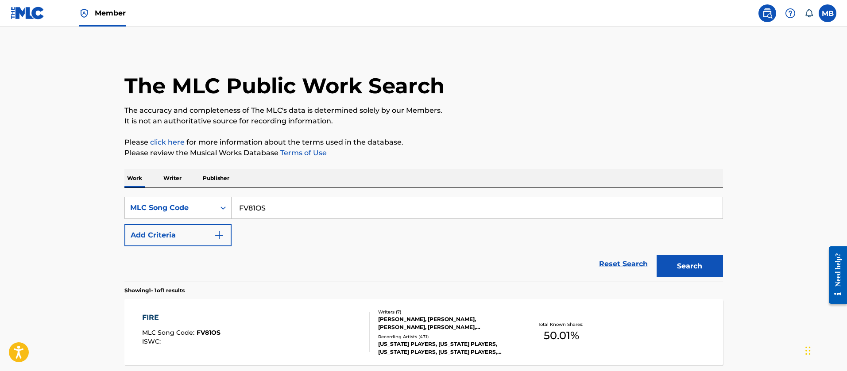
click at [309, 209] on input "FV81OS" at bounding box center [476, 207] width 491 height 21
paste input "/F29523"
click at [656, 255] on button "Search" at bounding box center [689, 266] width 66 height 22
drag, startPoint x: 276, startPoint y: 200, endPoint x: 80, endPoint y: 179, distance: 197.2
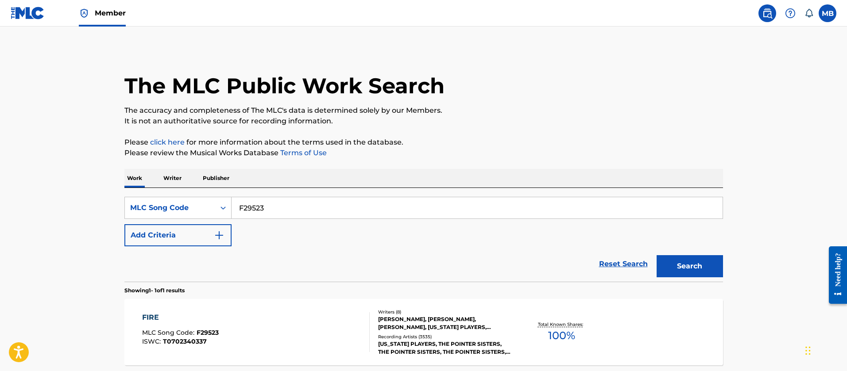
click at [88, 182] on main "The MLC Public Work Search The accuracy and completeness of The MLC's data is d…" at bounding box center [423, 219] width 847 height 385
paste input "E01SA/FE6UOU"
click at [656, 255] on button "Search" at bounding box center [689, 266] width 66 height 22
drag, startPoint x: 284, startPoint y: 211, endPoint x: 0, endPoint y: 185, distance: 285.3
click at [0, 191] on main "The MLC Public Work Search The accuracy and completeness of The MLC's data is d…" at bounding box center [423, 219] width 847 height 385
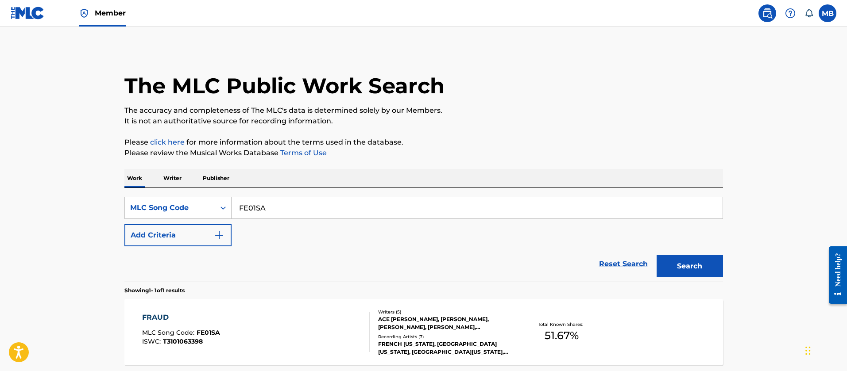
paste input "/FE6UOU"
click at [656, 255] on button "Search" at bounding box center [689, 266] width 66 height 22
drag, startPoint x: 282, startPoint y: 207, endPoint x: 101, endPoint y: 181, distance: 183.0
click at [115, 190] on div "The MLC Public Work Search The accuracy and completeness of The MLC's data is d…" at bounding box center [424, 228] width 620 height 359
paste input "HC0LFL/HB5Y88"
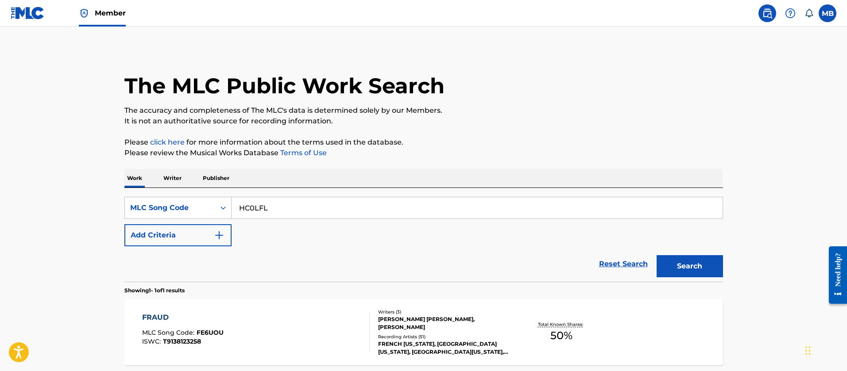
click at [656, 255] on button "Search" at bounding box center [689, 266] width 66 height 22
drag, startPoint x: 289, startPoint y: 208, endPoint x: 59, endPoint y: 181, distance: 232.1
click at [68, 185] on main "The MLC Public Work Search The accuracy and completeness of The MLC's data is d…" at bounding box center [423, 219] width 847 height 385
paste input "/HB5Y88"
click at [656, 255] on button "Search" at bounding box center [689, 266] width 66 height 22
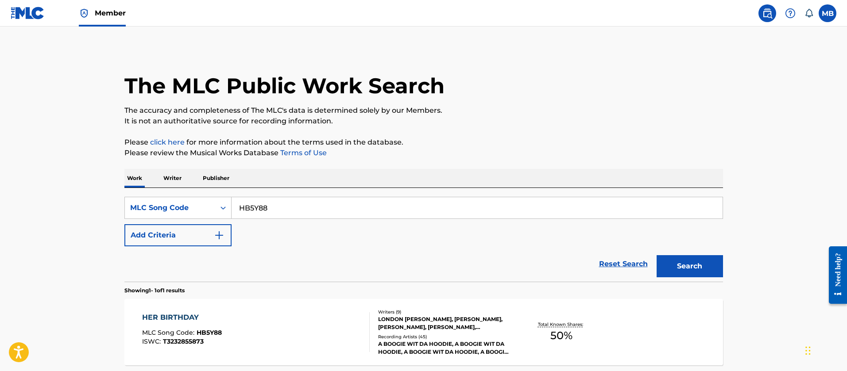
drag, startPoint x: 276, startPoint y: 199, endPoint x: 82, endPoint y: 174, distance: 196.0
click at [158, 191] on div "SearchWithCriteria8bee0e83-c009-4aa1-a9b8-e05ab5c67a00 MLC Song Code HB5Y88 Add…" at bounding box center [423, 235] width 598 height 94
paste input "TC8VZT/TE01CZ"
click at [656, 255] on button "Search" at bounding box center [689, 266] width 66 height 22
drag, startPoint x: 297, startPoint y: 211, endPoint x: 81, endPoint y: 183, distance: 217.3
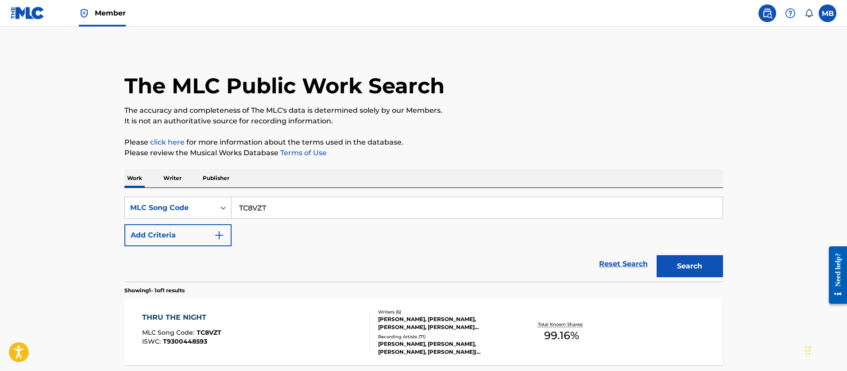
click at [88, 185] on main "The MLC Public Work Search The accuracy and completeness of The MLC's data is d…" at bounding box center [423, 219] width 847 height 385
paste input "/TE01CZ"
click at [656, 255] on button "Search" at bounding box center [689, 266] width 66 height 22
drag, startPoint x: 293, startPoint y: 204, endPoint x: 83, endPoint y: 182, distance: 211.5
click at [103, 190] on main "The MLC Public Work Search The accuracy and completeness of The MLC's data is d…" at bounding box center [423, 219] width 847 height 385
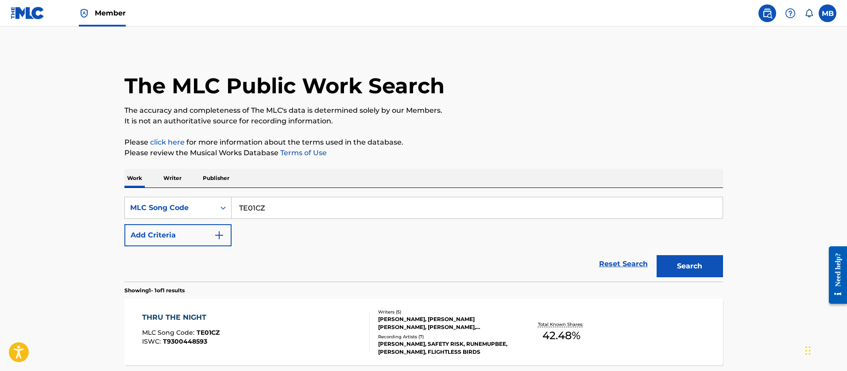
paste input "1B7G40/OC8G6X"
click at [656, 255] on button "Search" at bounding box center [689, 266] width 66 height 22
drag, startPoint x: 359, startPoint y: 212, endPoint x: 143, endPoint y: 170, distance: 219.6
click at [166, 177] on div "Work Writer Publisher SearchWithCriteria8bee0e83-c009-4aa1-a9b8-e05ab5c67a00 ML…" at bounding box center [423, 288] width 598 height 238
paste input "/OC8G6X"
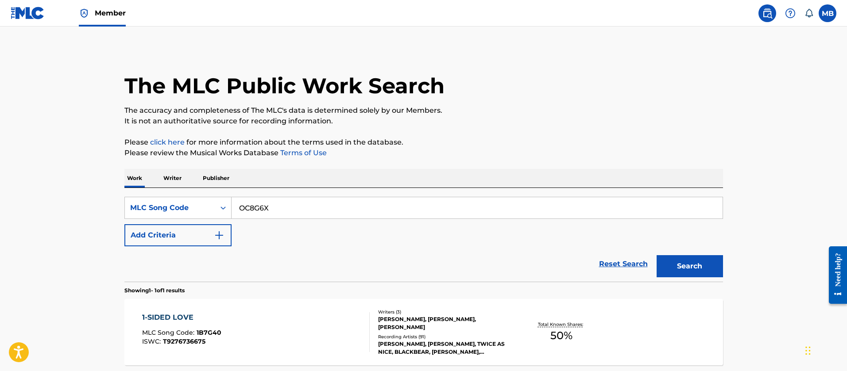
click at [656, 255] on button "Search" at bounding box center [689, 266] width 66 height 22
drag, startPoint x: 280, startPoint y: 204, endPoint x: 38, endPoint y: 134, distance: 252.0
click at [103, 181] on main "The MLC Public Work Search The accuracy and completeness of The MLC's data is d…" at bounding box center [423, 219] width 847 height 385
paste input "VABY6/O2283S"
click at [656, 255] on button "Search" at bounding box center [689, 266] width 66 height 22
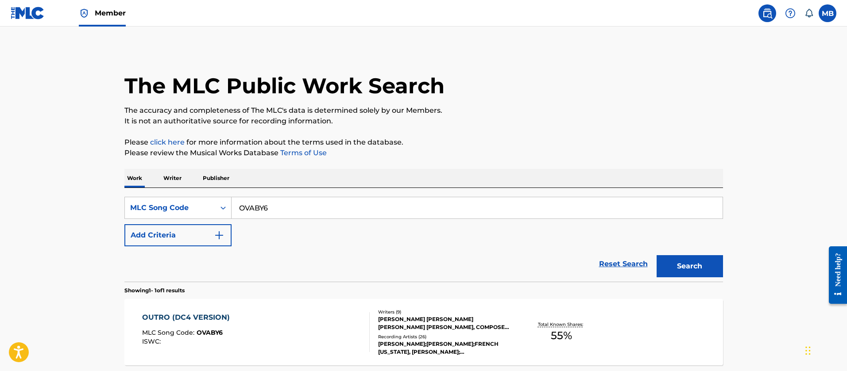
drag, startPoint x: 308, startPoint y: 213, endPoint x: 39, endPoint y: 150, distance: 275.8
click at [85, 185] on main "The MLC Public Work Search The accuracy and completeness of The MLC's data is d…" at bounding box center [423, 219] width 847 height 385
paste input "/O2283S"
click at [656, 255] on button "Search" at bounding box center [689, 266] width 66 height 22
drag, startPoint x: 228, startPoint y: 204, endPoint x: 88, endPoint y: 186, distance: 141.5
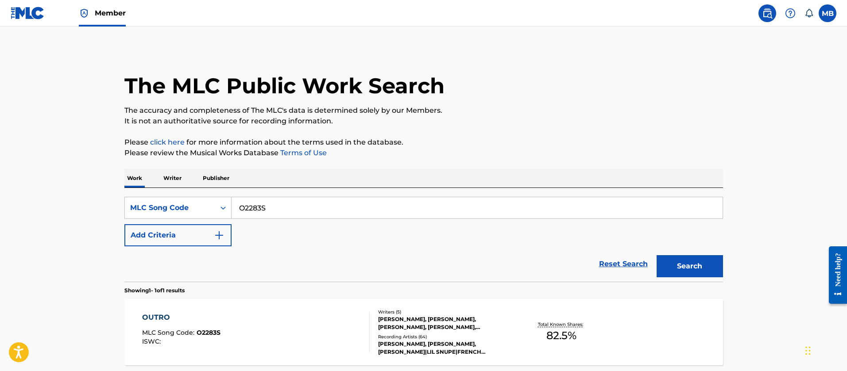
click at [94, 188] on main "The MLC Public Work Search The accuracy and completeness of The MLC's data is d…" at bounding box center [423, 219] width 847 height 385
paste input "N11833"
type input "N11833"
click at [656, 255] on button "Search" at bounding box center [689, 266] width 66 height 22
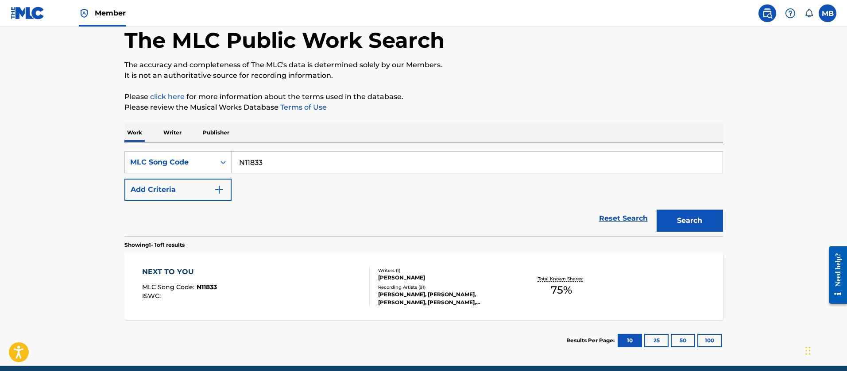
scroll to position [66, 0]
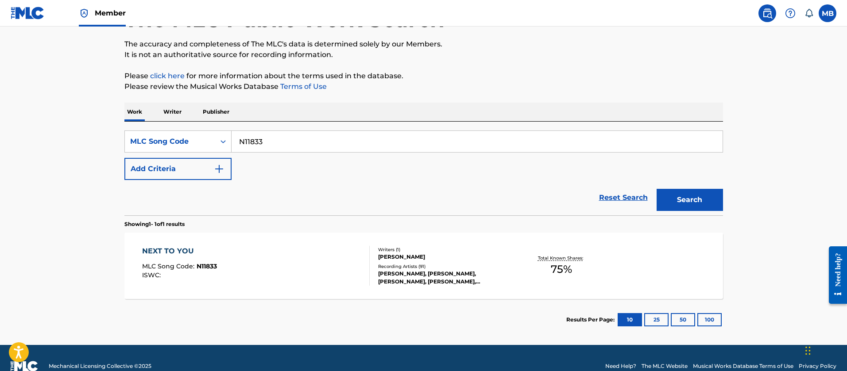
click at [251, 261] on div "NEXT TO YOU MLC Song Code : N11833 ISWC :" at bounding box center [256, 266] width 228 height 40
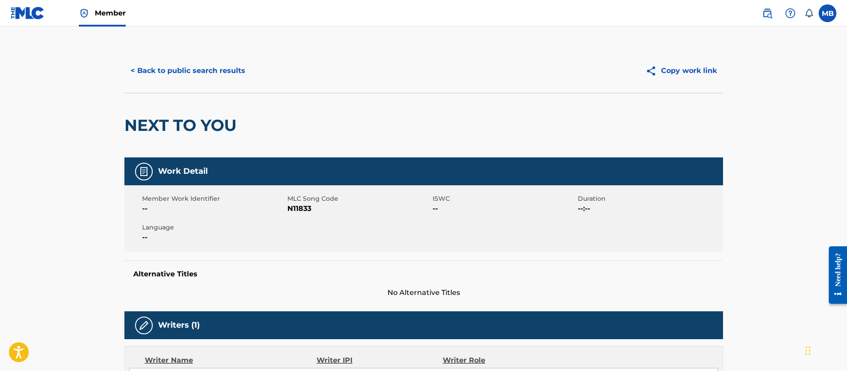
click at [189, 66] on button "< Back to public search results" at bounding box center [187, 71] width 127 height 22
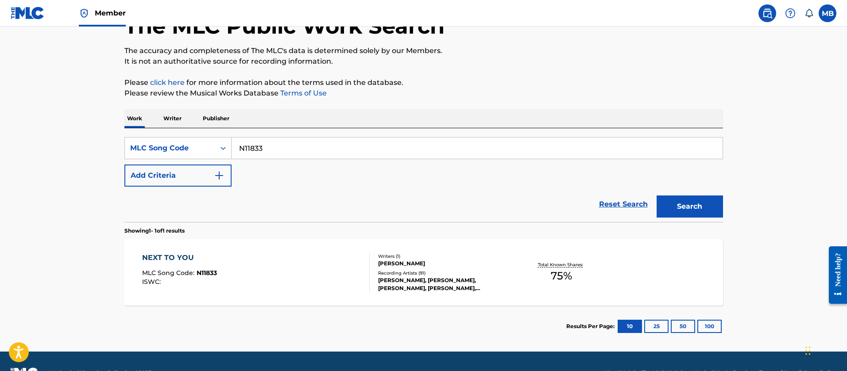
drag, startPoint x: 290, startPoint y: 146, endPoint x: 0, endPoint y: 43, distance: 307.4
click at [5, 122] on main "The MLC Public Work Search The accuracy and completeness of The MLC's data is d…" at bounding box center [423, 159] width 847 height 385
paste input "BB2JSO/BB5TPO"
click at [656, 196] on button "Search" at bounding box center [689, 207] width 66 height 22
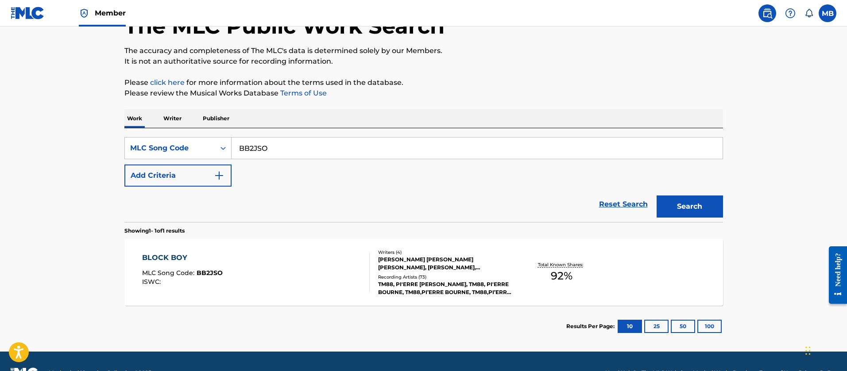
drag, startPoint x: 279, startPoint y: 147, endPoint x: 109, endPoint y: 103, distance: 175.2
click at [125, 116] on div "Work Writer Publisher SearchWithCriteria8bee0e83-c009-4aa1-a9b8-e05ab5c67a00 ML…" at bounding box center [423, 228] width 598 height 238
paste input "/BB5TPO"
click at [656, 196] on button "Search" at bounding box center [689, 207] width 66 height 22
drag, startPoint x: 290, startPoint y: 147, endPoint x: 54, endPoint y: 94, distance: 241.8
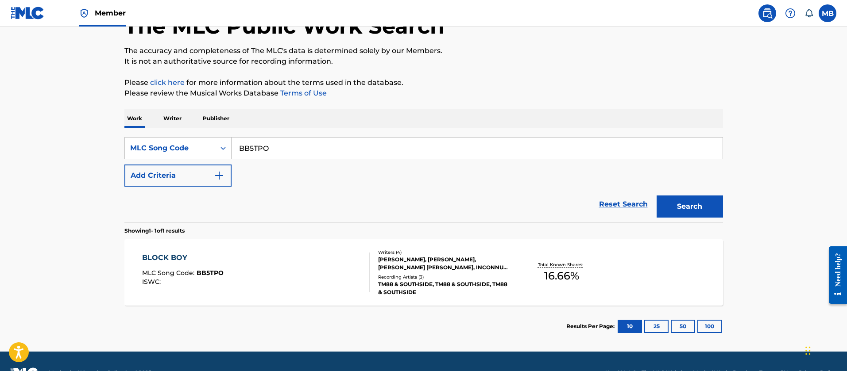
click at [108, 129] on main "The MLC Public Work Search The accuracy and completeness of The MLC's data is d…" at bounding box center [423, 159] width 847 height 385
paste input "S15561"
click at [656, 196] on button "Search" at bounding box center [689, 207] width 66 height 22
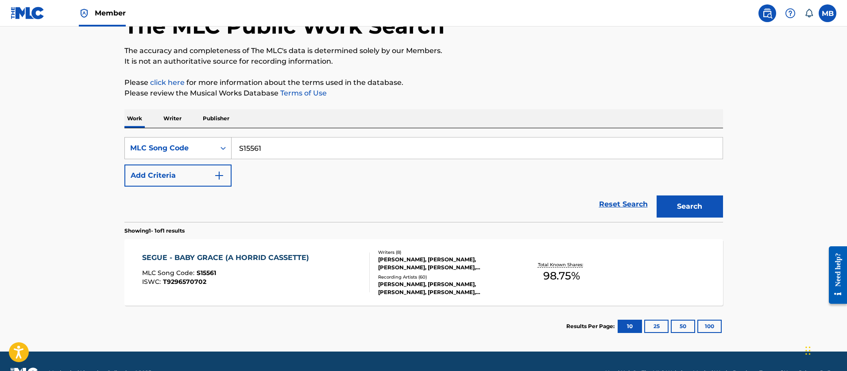
drag, startPoint x: 279, startPoint y: 156, endPoint x: 149, endPoint y: 153, distance: 130.6
click at [170, 154] on div "SearchWithCriteria8bee0e83-c009-4aa1-a9b8-e05ab5c67a00 MLC Song Code S15561" at bounding box center [423, 148] width 598 height 22
paste input "B60FV"
type input "SB60FV"
click at [656, 196] on button "Search" at bounding box center [689, 207] width 66 height 22
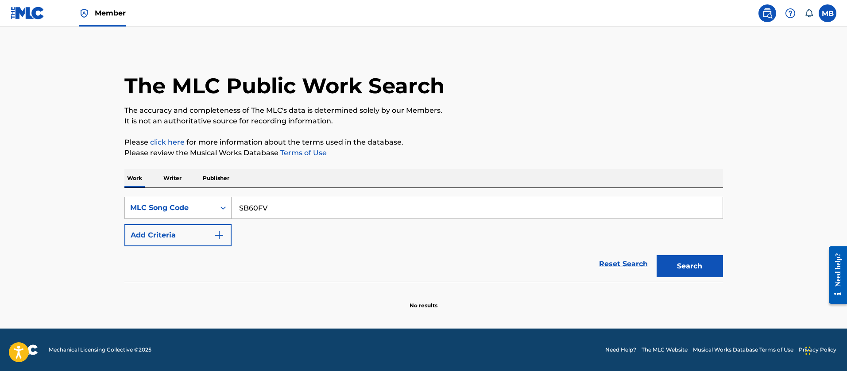
scroll to position [0, 0]
click at [260, 215] on input "SB60FV" at bounding box center [476, 207] width 491 height 21
